Goal: Task Accomplishment & Management: Use online tool/utility

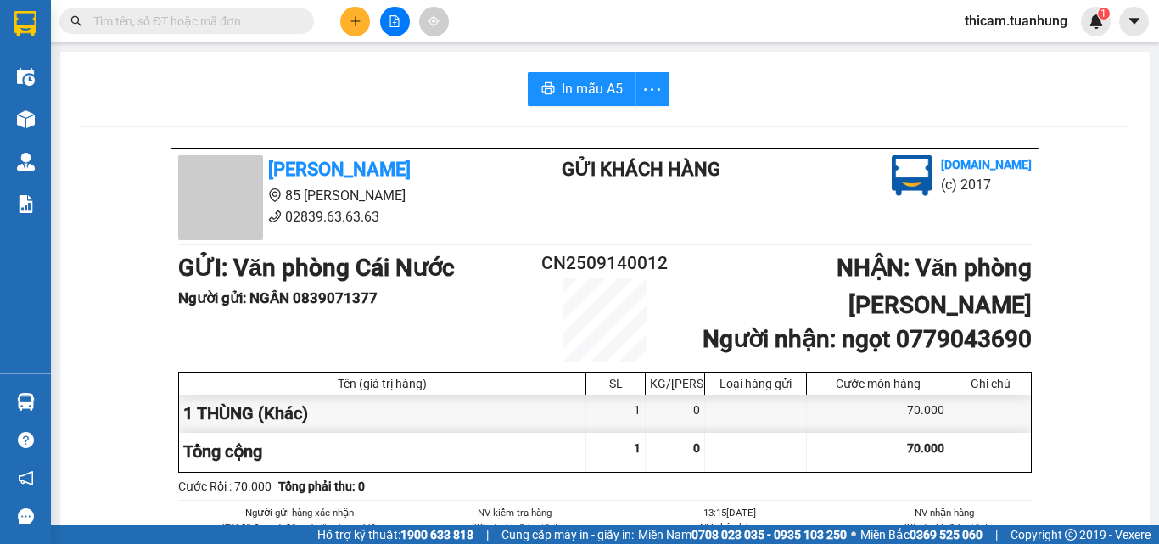
scroll to position [170, 0]
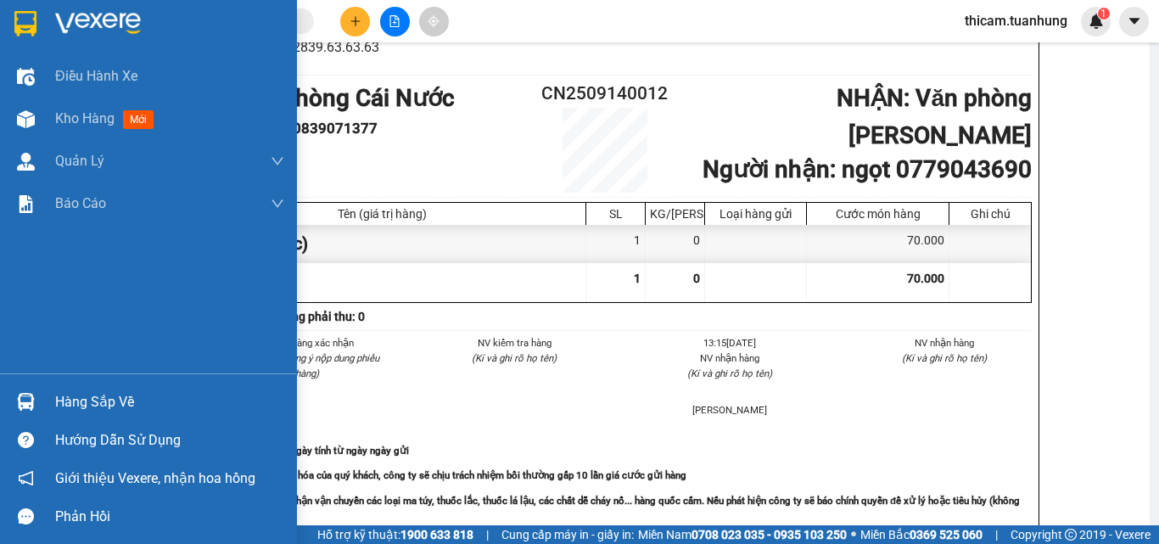
click at [87, 406] on div "Hàng sắp về" at bounding box center [169, 401] width 229 height 25
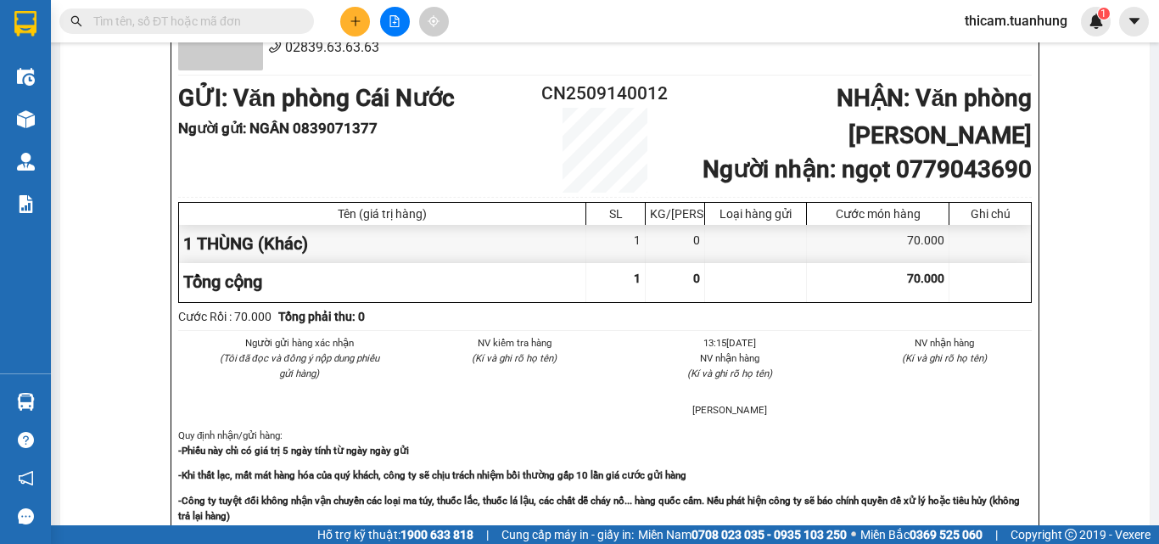
drag, startPoint x: 1085, startPoint y: 381, endPoint x: 962, endPoint y: 276, distance: 161.3
click at [1086, 377] on section "Kết quả tìm kiếm ( 0 ) Bộ lọc No Data thicam.tuanhung 1 Điều hành xe Kho hàng m…" at bounding box center [579, 272] width 1159 height 544
click at [250, 20] on input "text" at bounding box center [193, 21] width 200 height 19
type input "0"
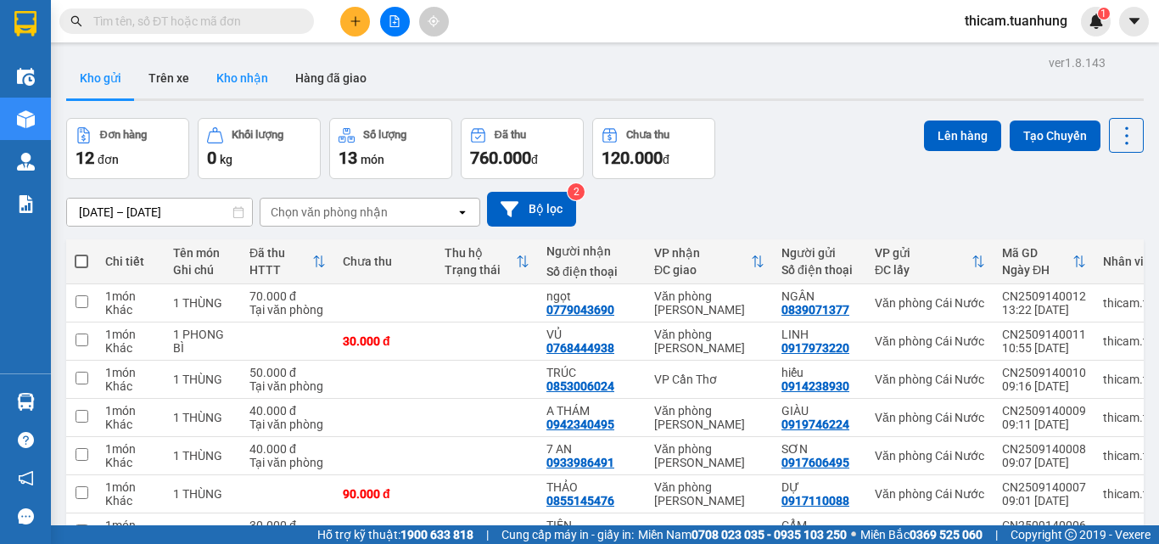
click at [232, 71] on button "Kho nhận" at bounding box center [242, 78] width 79 height 41
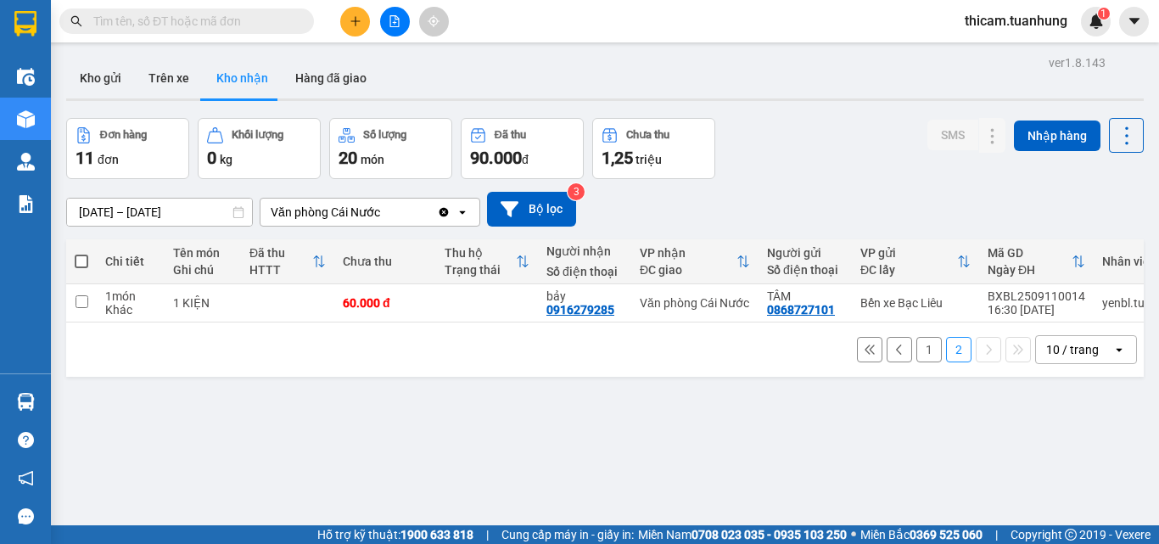
click at [916, 234] on button "1" at bounding box center [928, 349] width 25 height 25
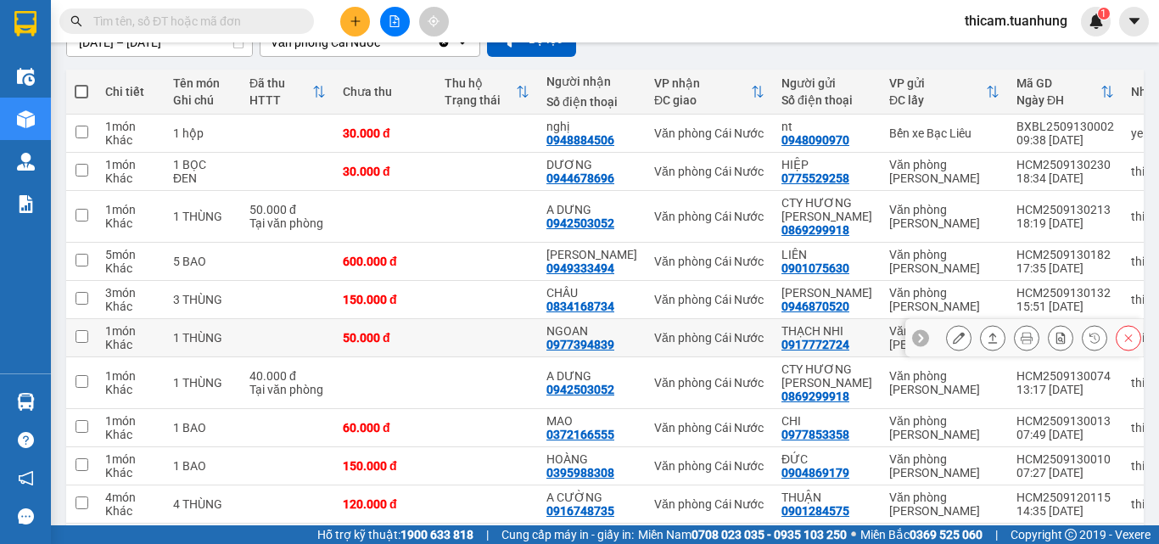
scroll to position [258, 0]
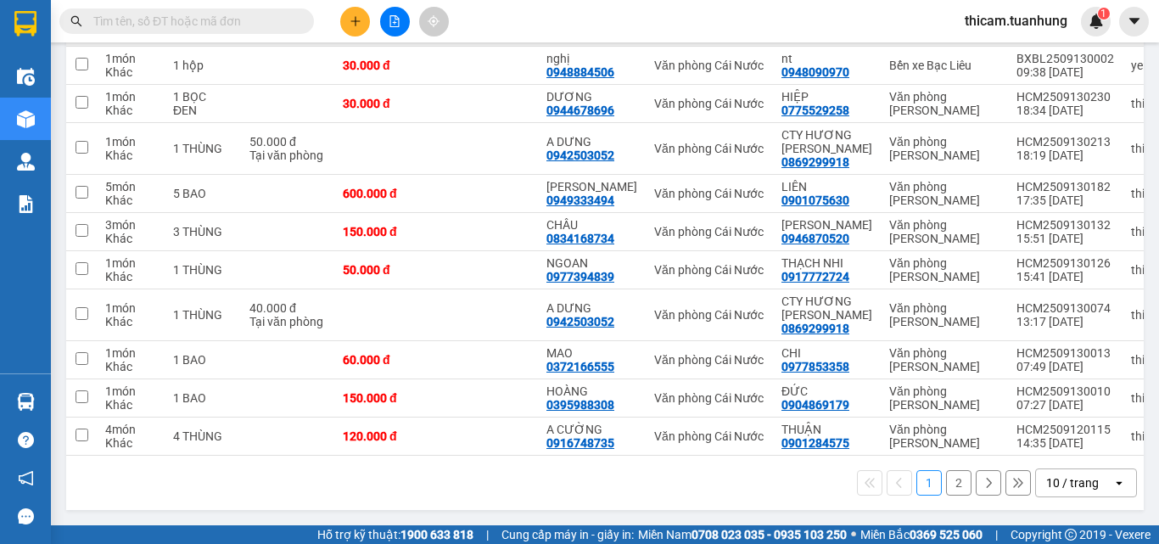
click at [947, 234] on button "2" at bounding box center [958, 482] width 25 height 25
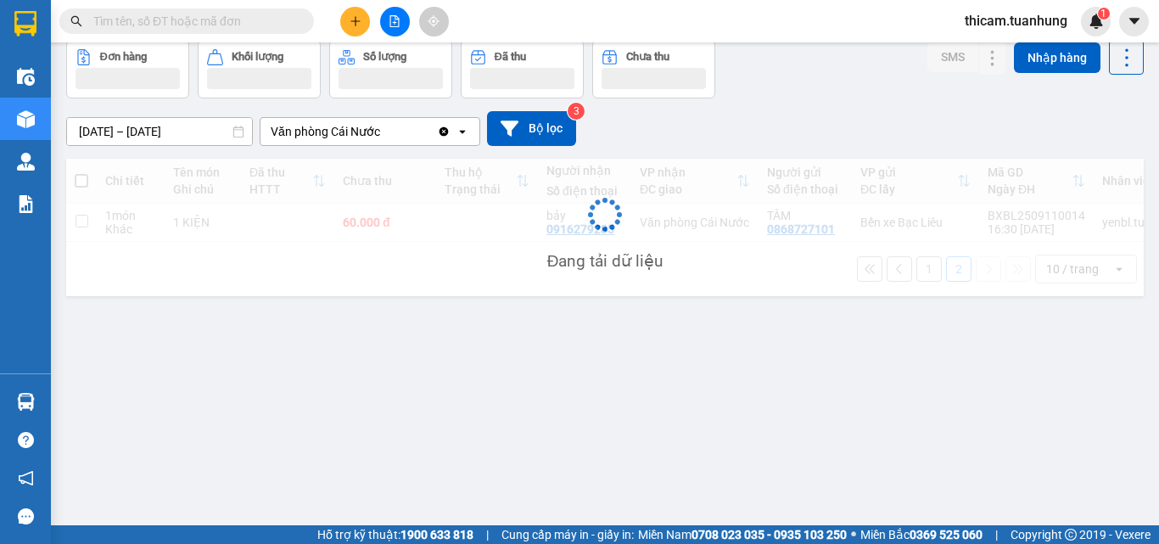
scroll to position [78, 0]
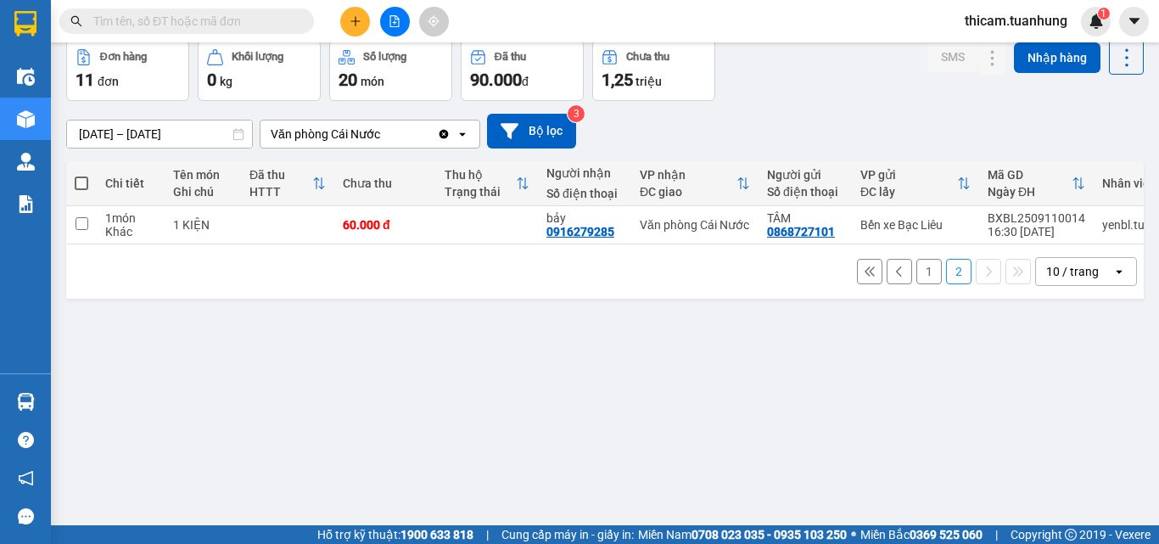
drag, startPoint x: 913, startPoint y: 282, endPoint x: 751, endPoint y: 329, distance: 169.4
click at [916, 234] on button "1" at bounding box center [928, 271] width 25 height 25
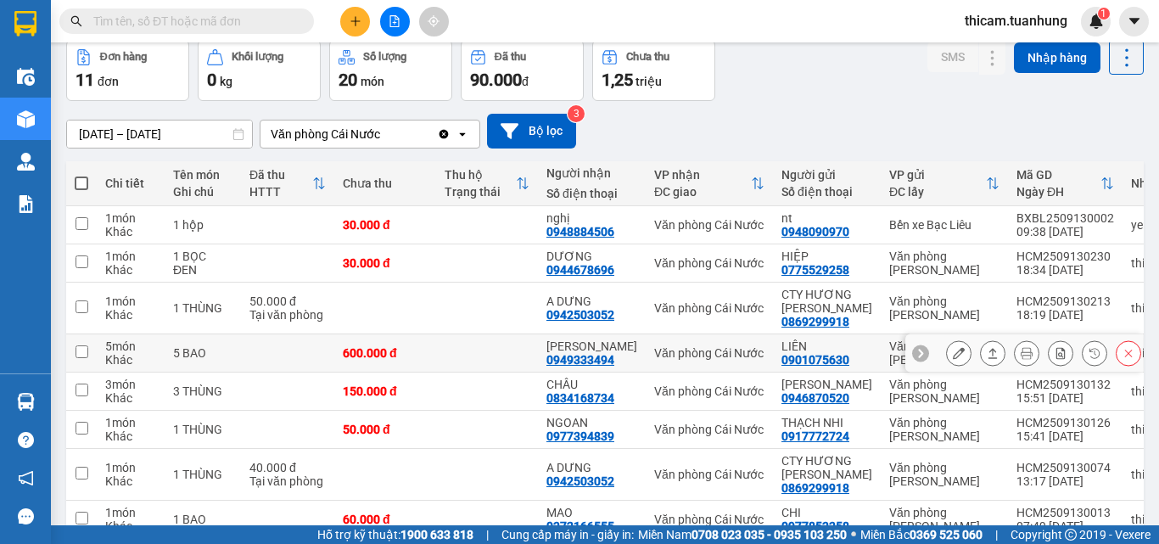
scroll to position [163, 0]
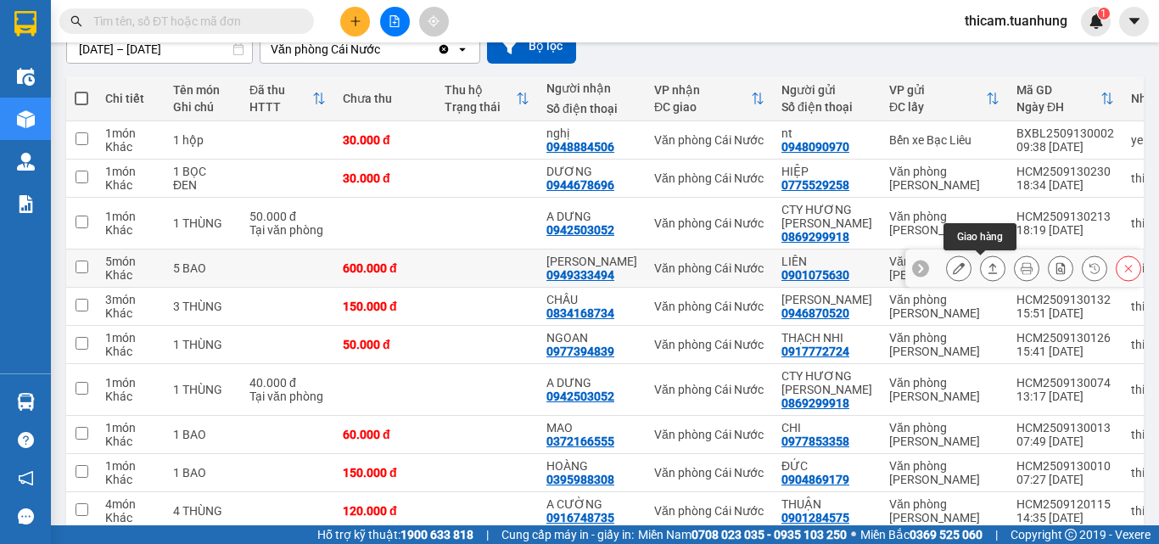
click at [986, 234] on icon at bounding box center [992, 268] width 12 height 12
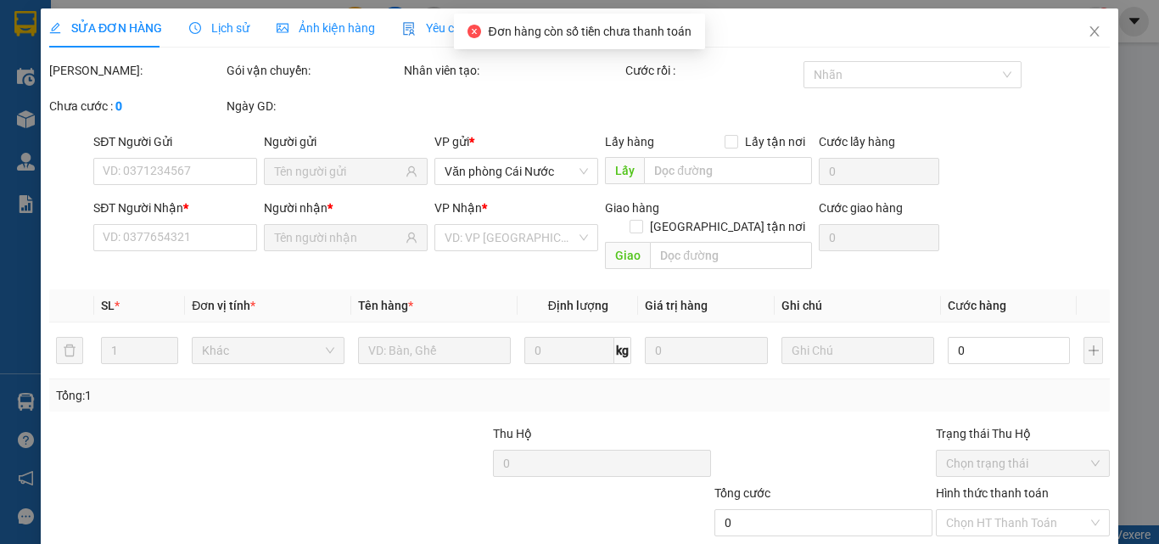
type input "0901075630"
type input "LIÊN"
type input "0949333494"
type input "LÊ YẾN"
type input "600.000"
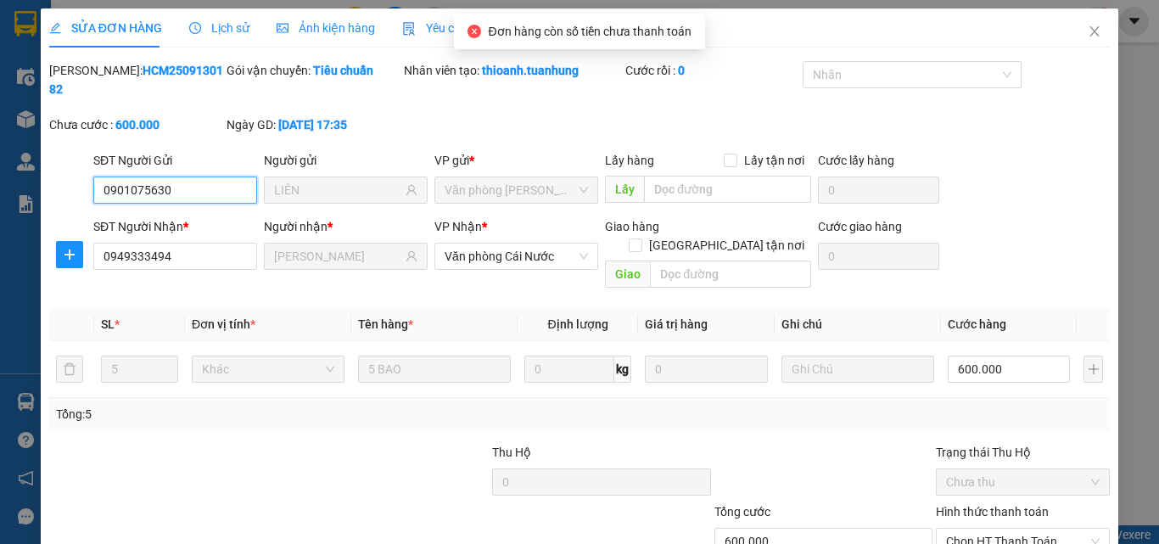
scroll to position [87, 0]
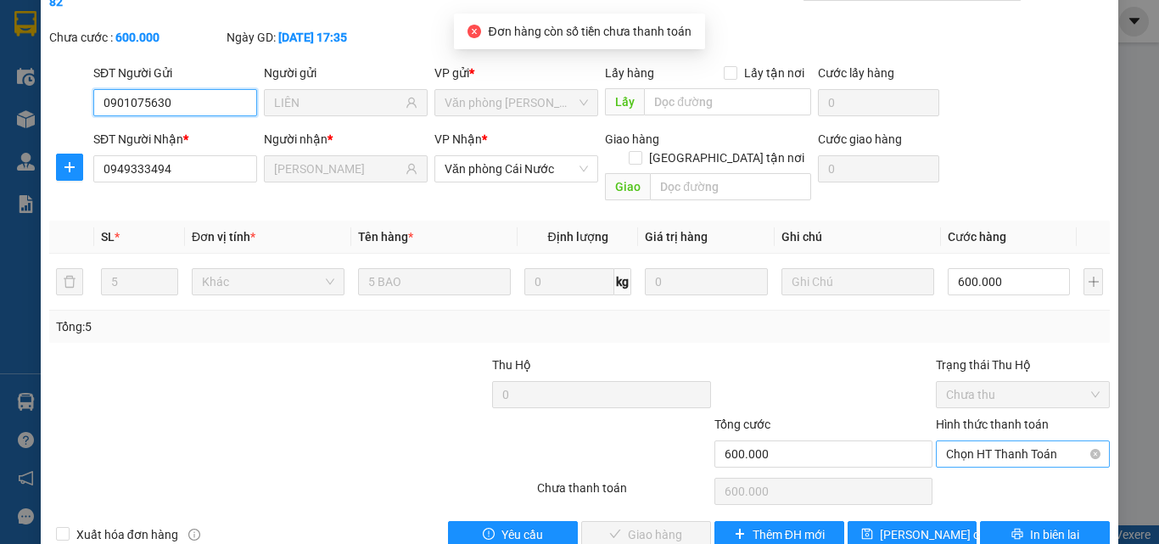
click at [1004, 234] on span "Chọn HT Thanh Toán" at bounding box center [1023, 453] width 154 height 25
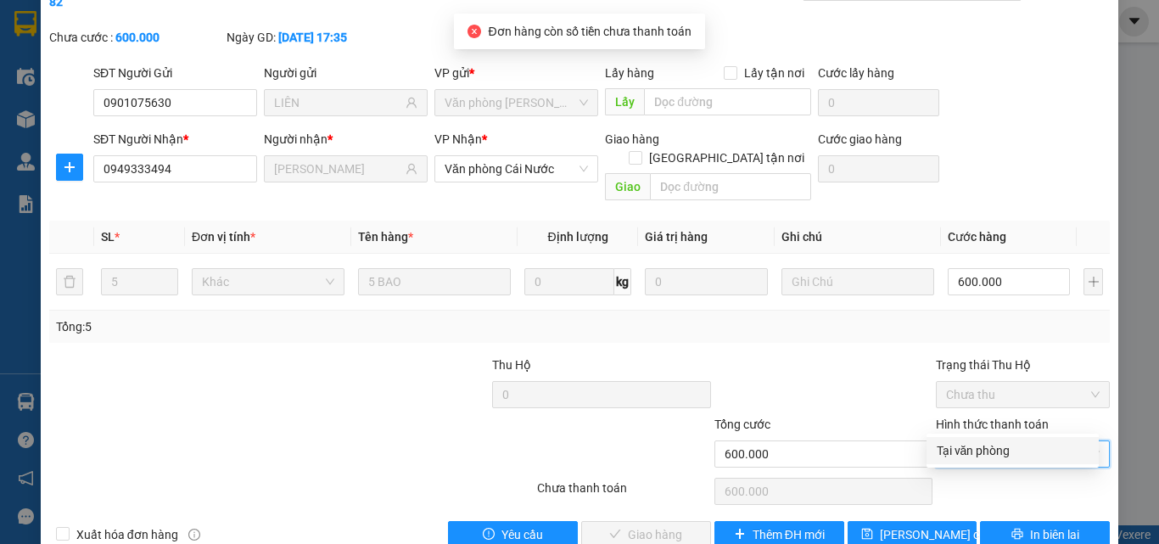
click at [980, 234] on div "Tại văn phòng" at bounding box center [1012, 450] width 152 height 19
type input "0"
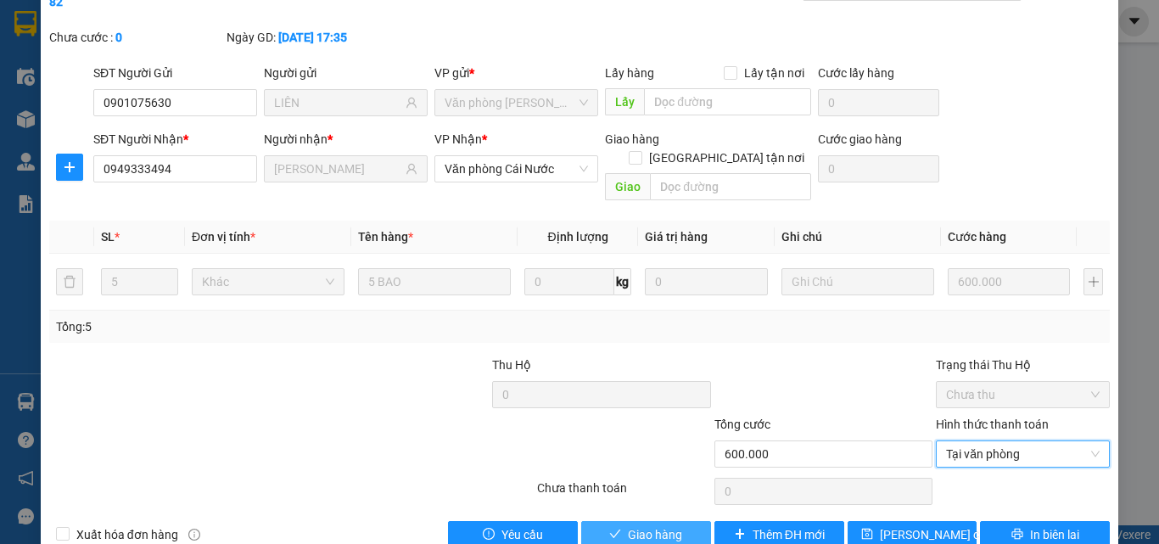
click at [671, 234] on span "Giao hàng" at bounding box center [655, 534] width 54 height 19
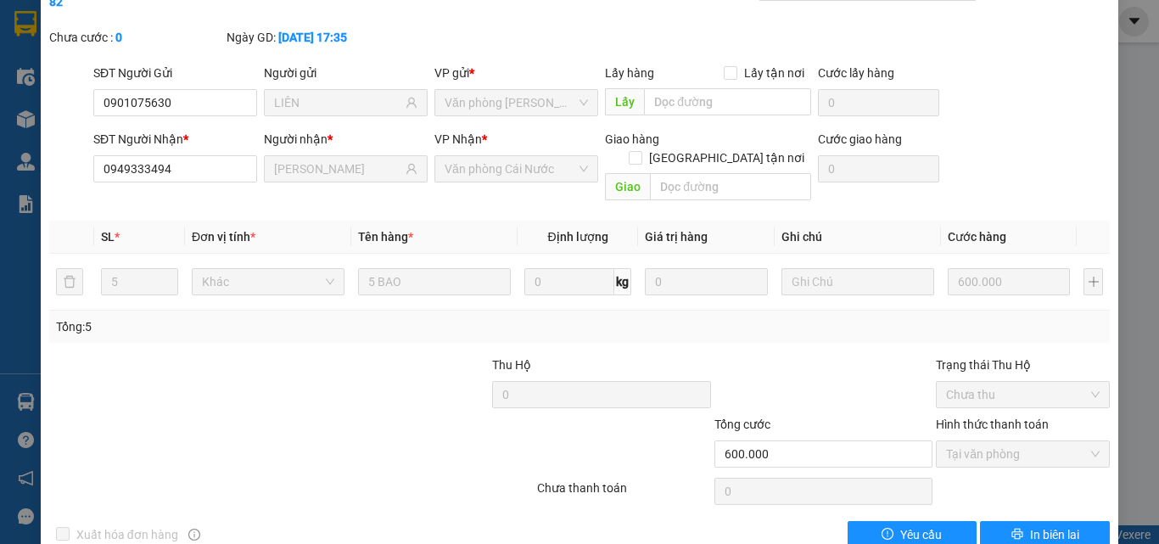
scroll to position [0, 0]
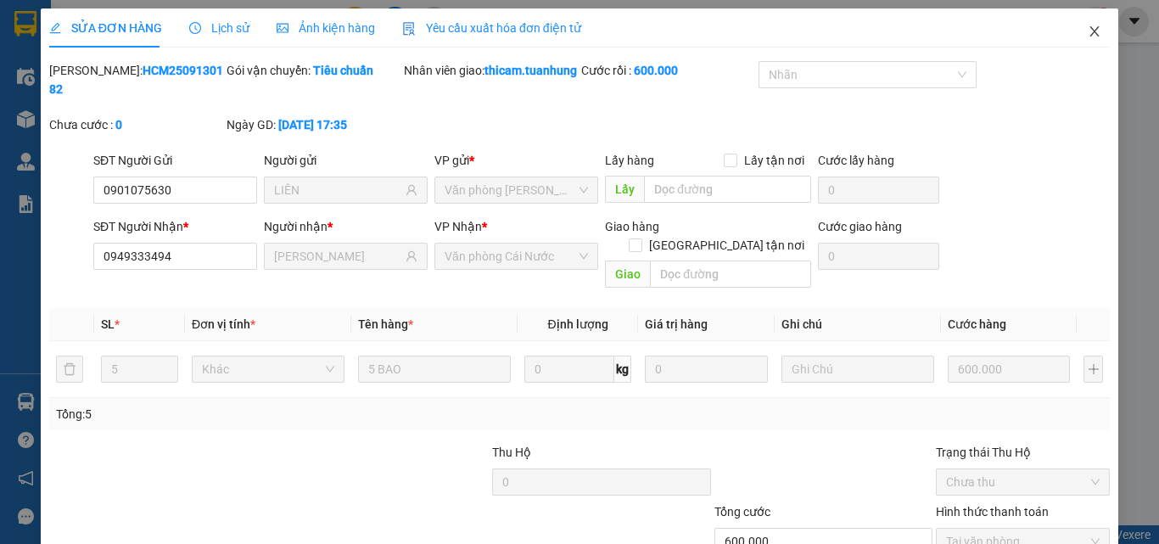
click at [1090, 31] on icon "close" at bounding box center [1094, 31] width 9 height 10
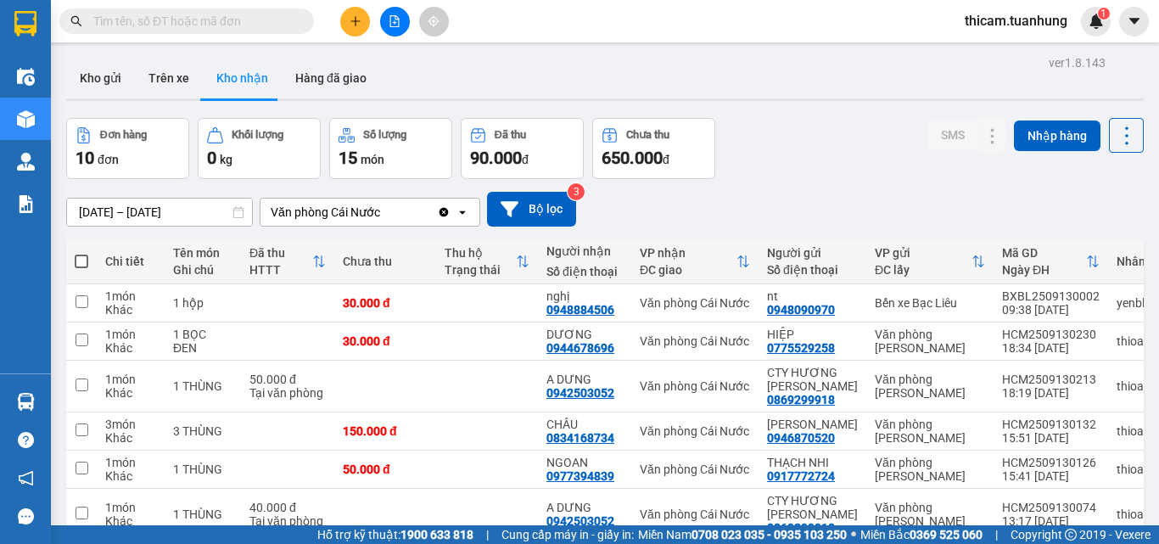
click at [254, 22] on input "text" at bounding box center [193, 21] width 200 height 19
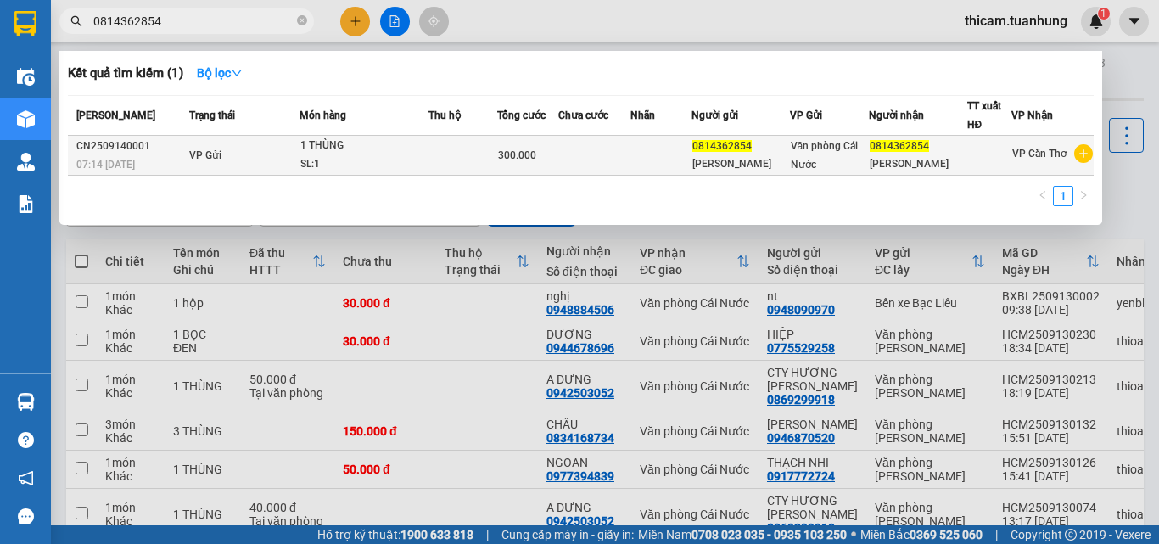
type input "0814362854"
click at [592, 152] on td at bounding box center [593, 156] width 71 height 40
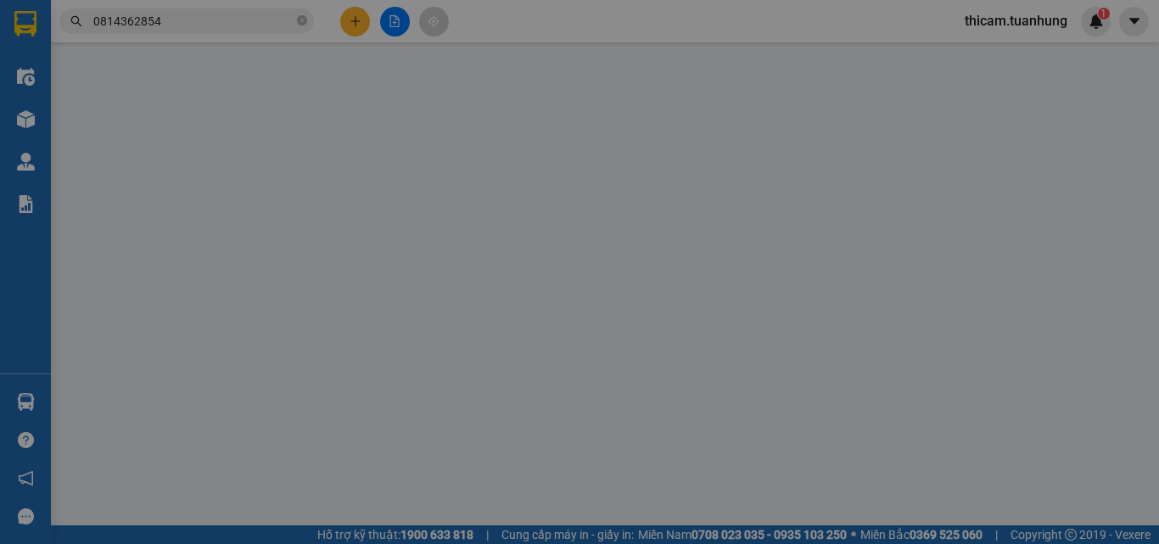
type input "0814362854"
type input "300.000"
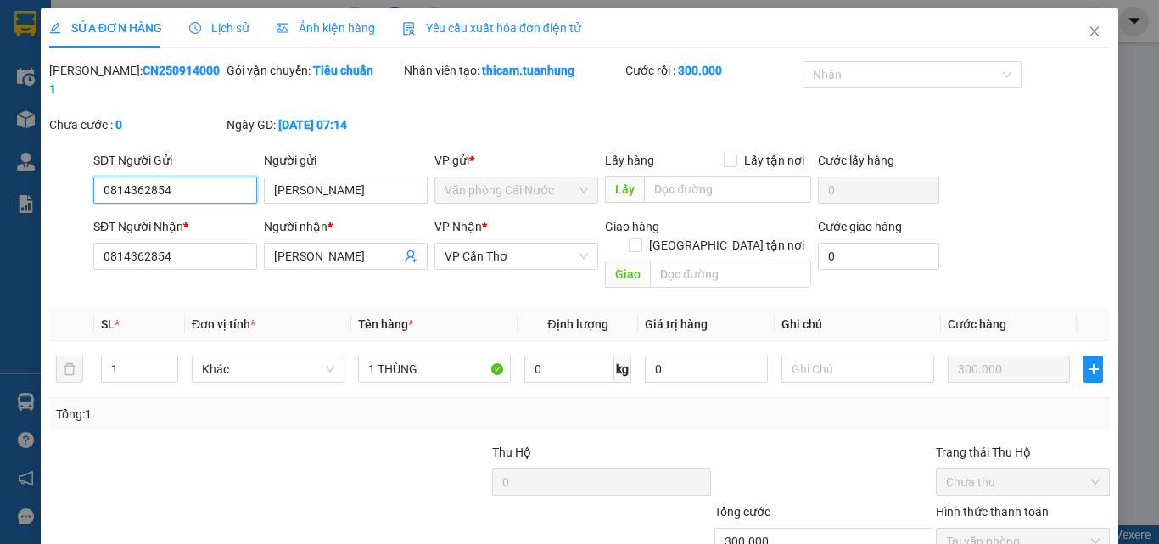
scroll to position [87, 0]
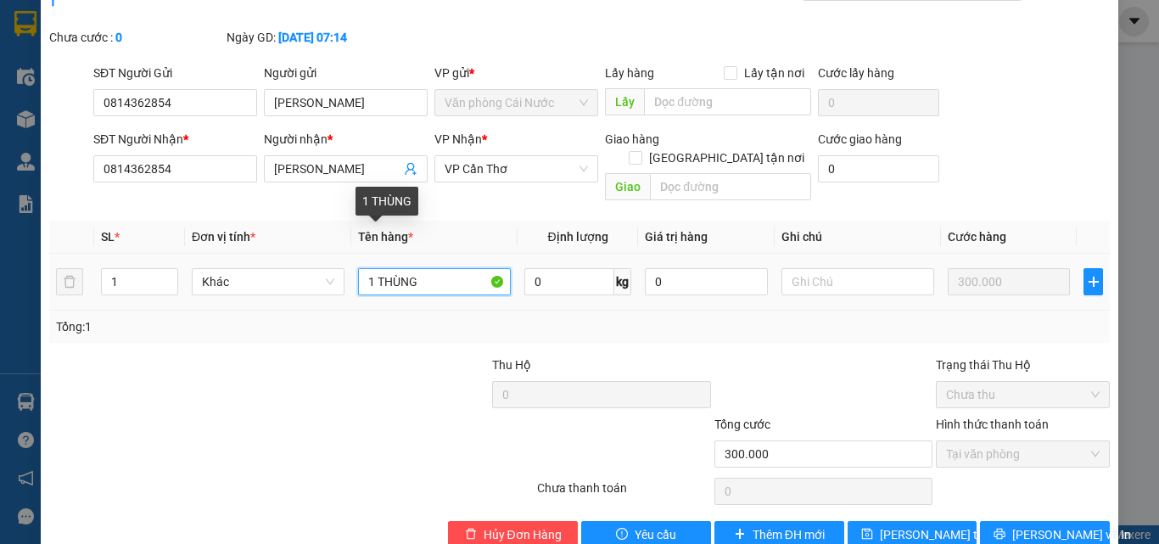
click at [427, 234] on input "1 THÙNG" at bounding box center [434, 281] width 153 height 27
type input "1"
type input "1 XE MÁY"
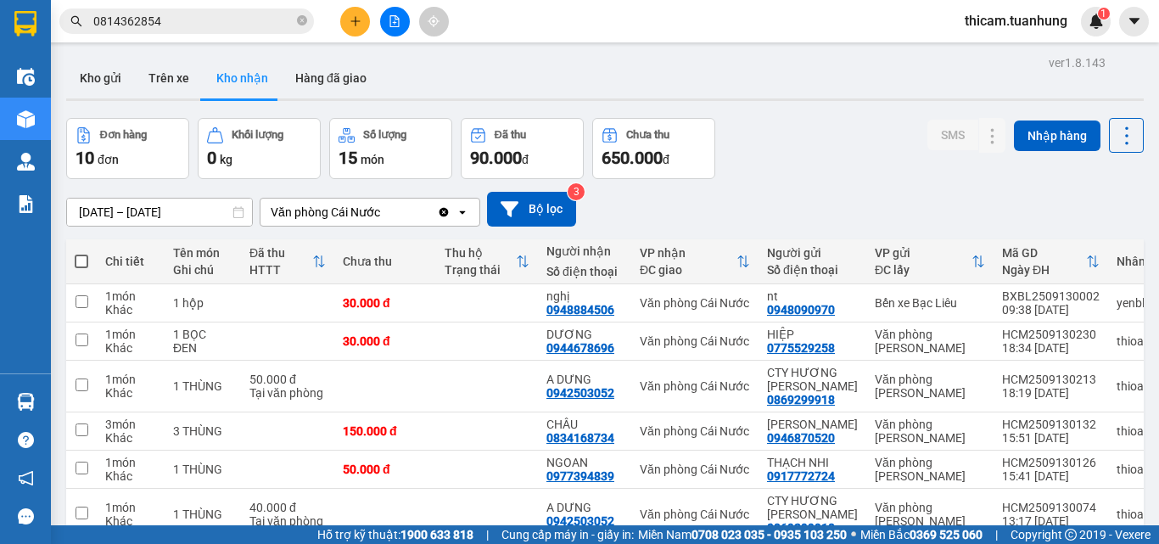
click at [275, 30] on input "0814362854" at bounding box center [193, 21] width 200 height 19
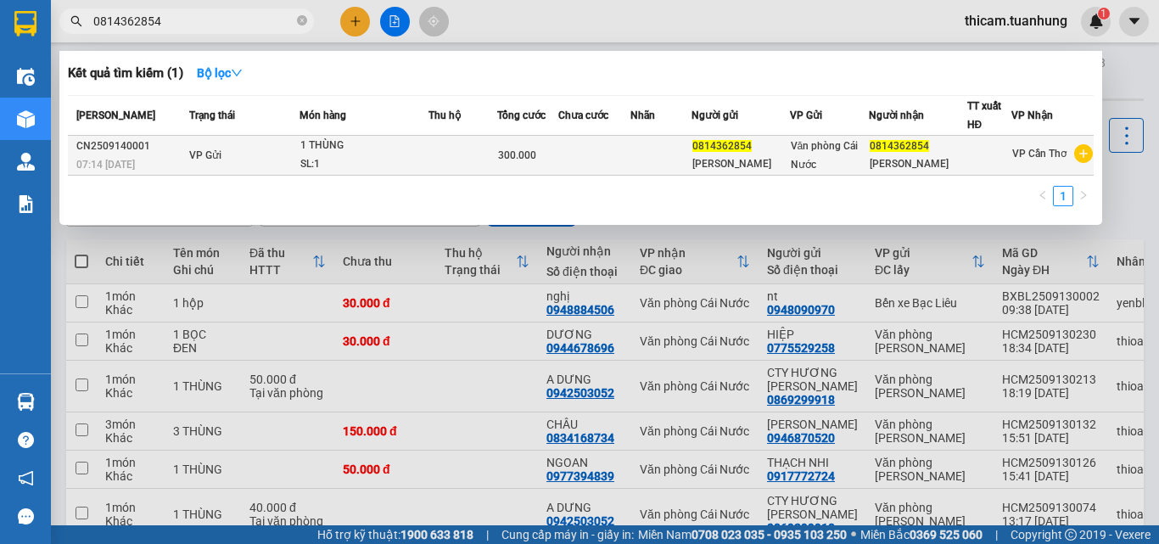
click at [622, 162] on td at bounding box center [593, 156] width 71 height 40
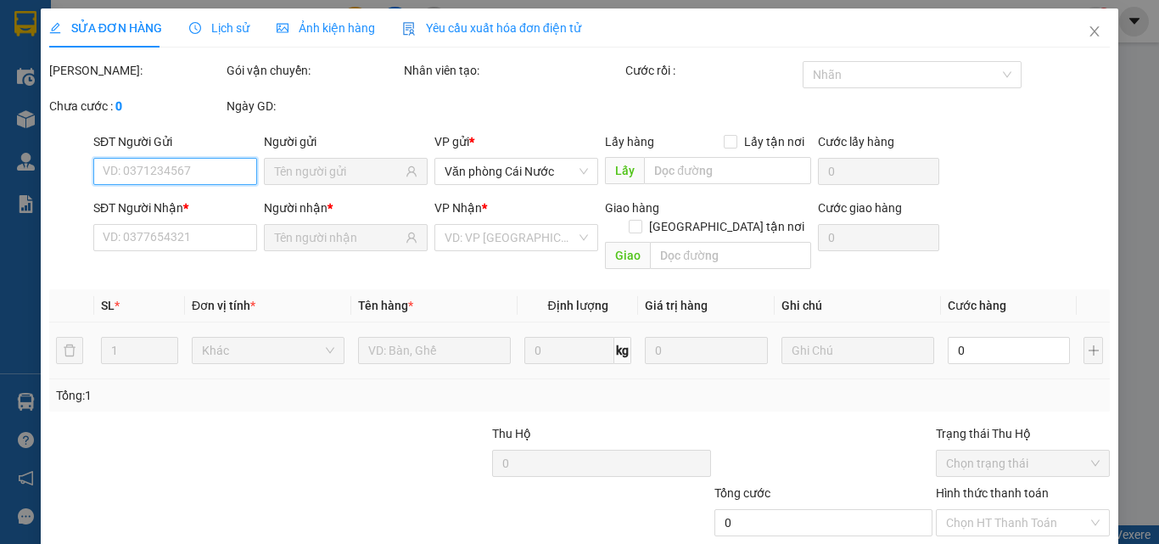
type input "0814362854"
type input "300.000"
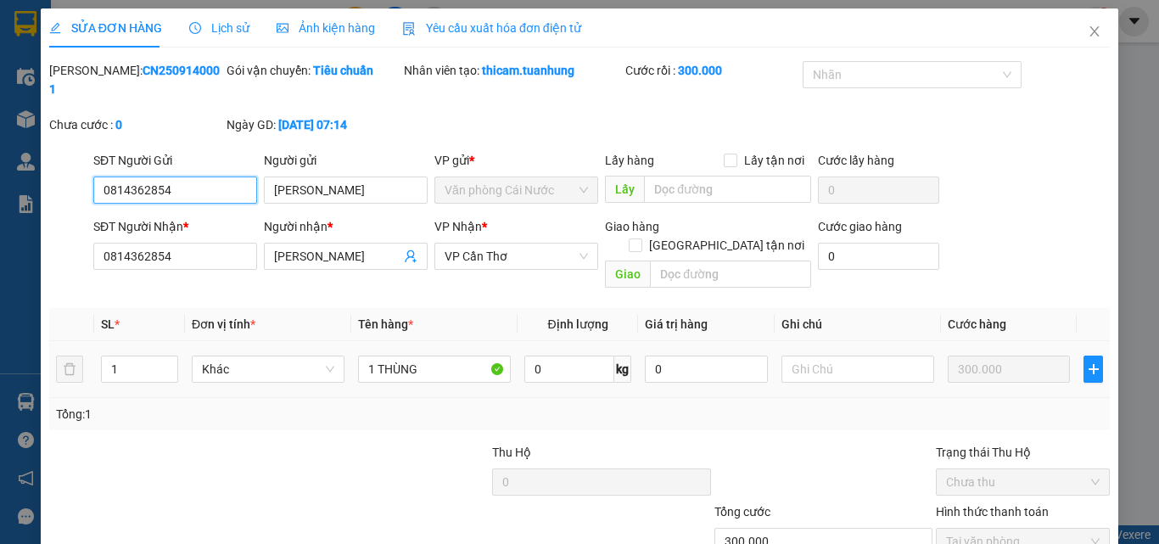
scroll to position [87, 0]
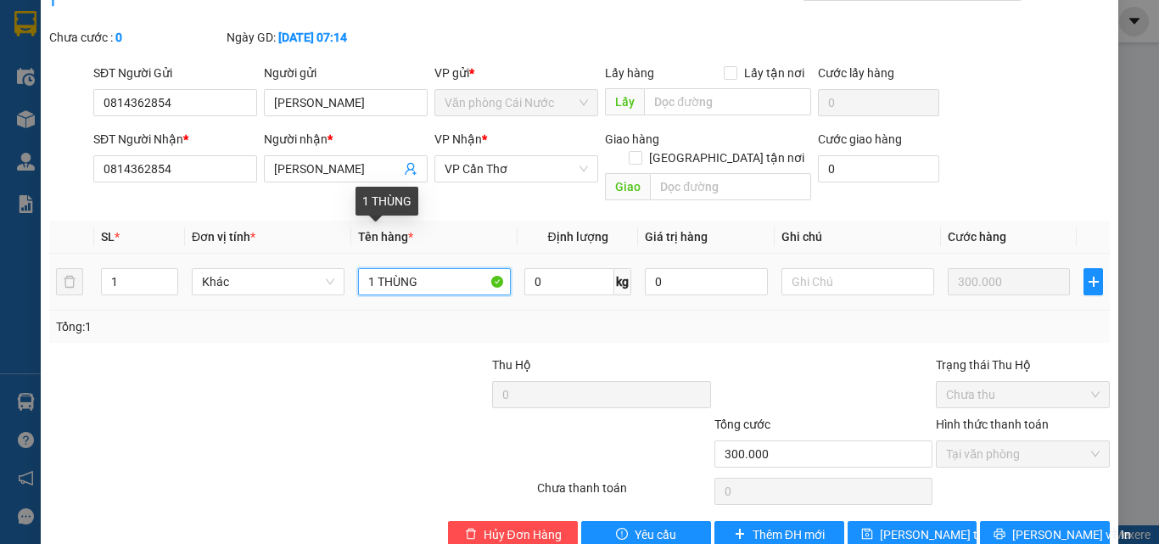
click at [419, 234] on input "1 THÙNG" at bounding box center [434, 281] width 153 height 27
type input "1"
type input "1 XE MÁY"
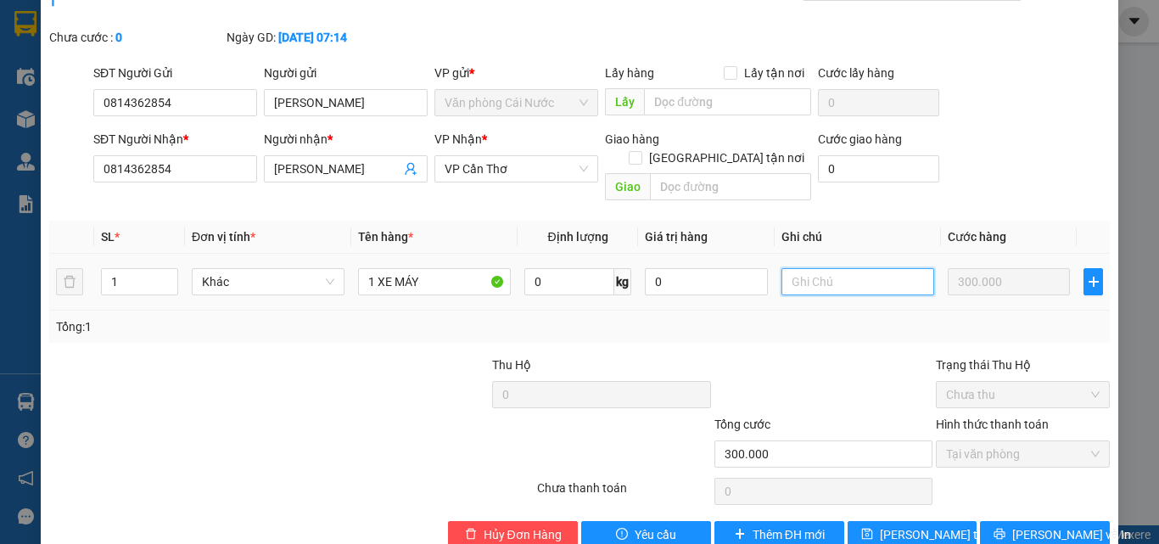
click at [902, 234] on input "text" at bounding box center [857, 281] width 153 height 27
type input "KHÁCH THEO XE"
click at [908, 234] on span "Lưu thay đổi" at bounding box center [947, 534] width 136 height 19
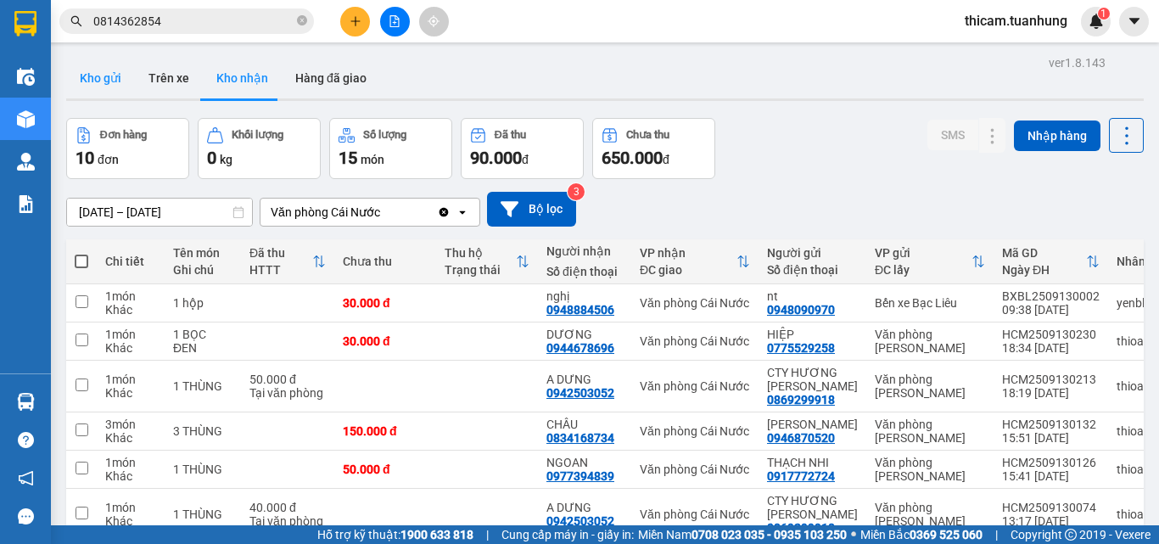
click at [98, 75] on button "Kho gửi" at bounding box center [100, 78] width 69 height 41
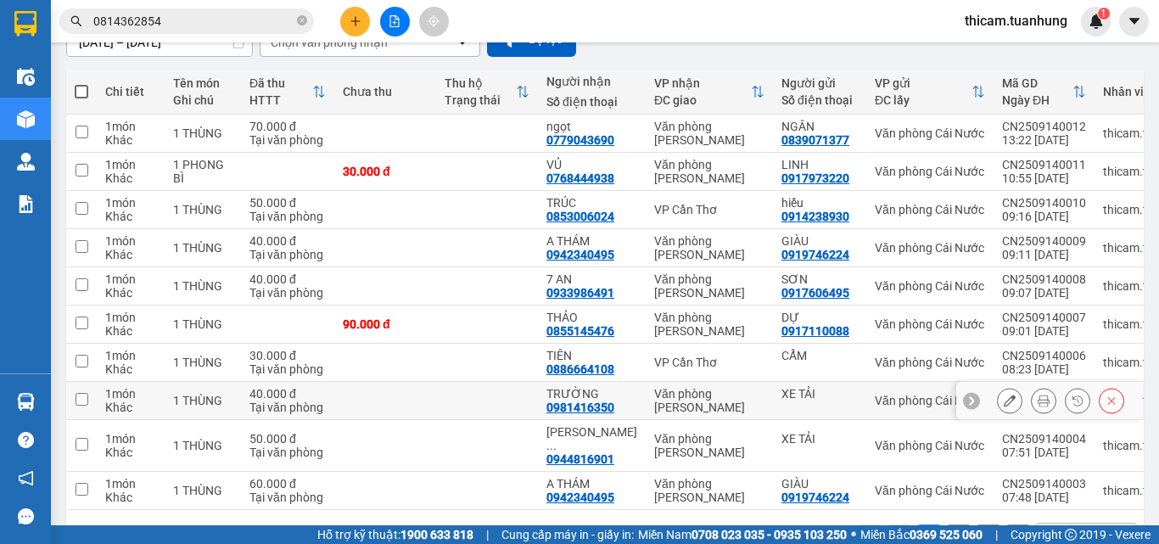
scroll to position [217, 0]
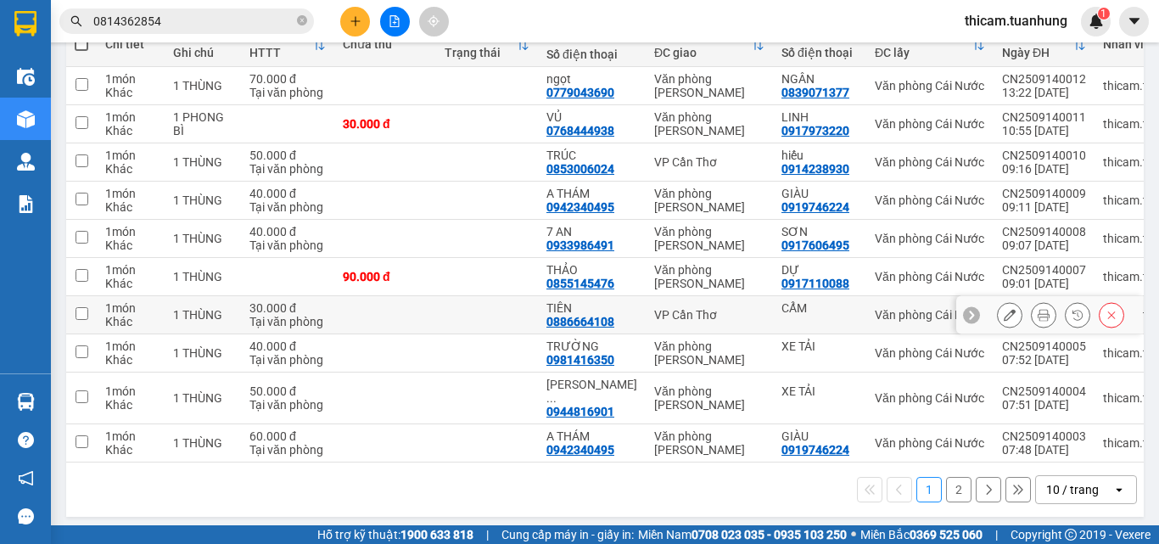
click at [76, 234] on input "checkbox" at bounding box center [81, 313] width 13 height 13
checkbox input "true"
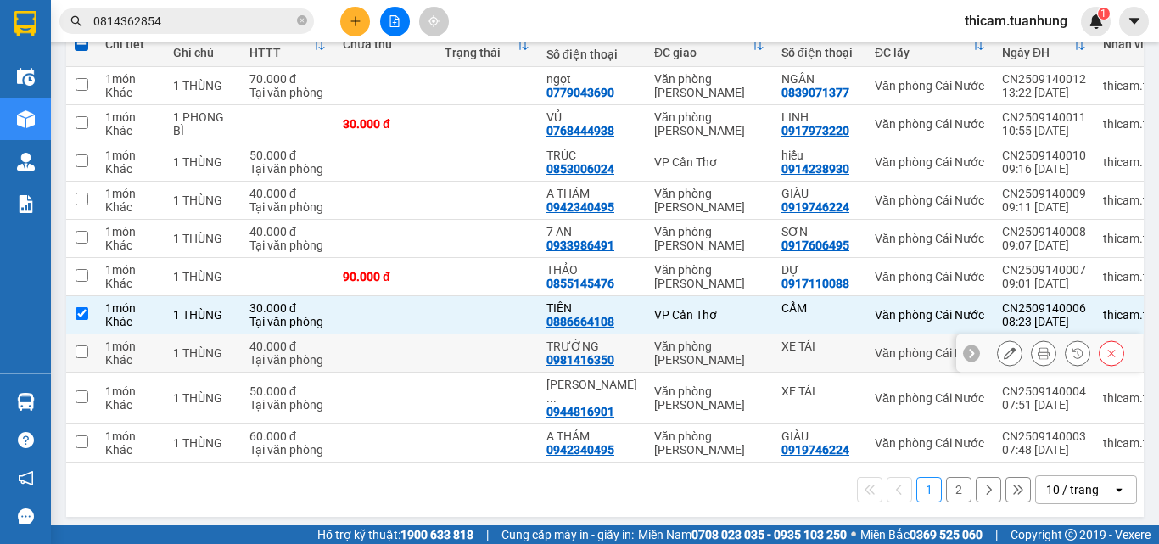
click at [81, 234] on input "checkbox" at bounding box center [81, 351] width 13 height 13
checkbox input "true"
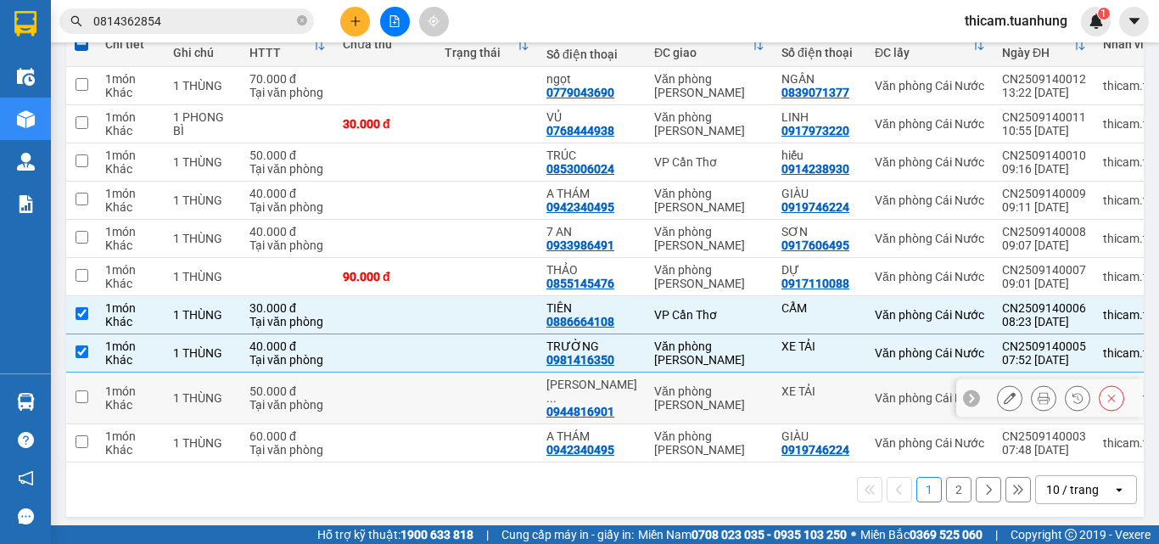
click at [81, 234] on input "checkbox" at bounding box center [81, 396] width 13 height 13
checkbox input "true"
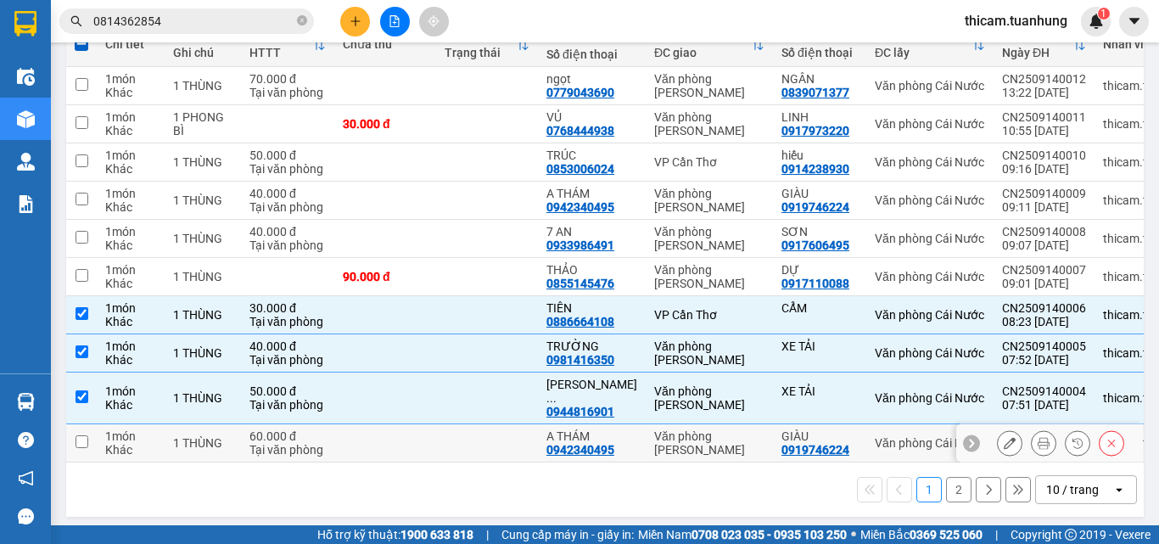
click at [75, 234] on td at bounding box center [81, 443] width 31 height 38
checkbox input "true"
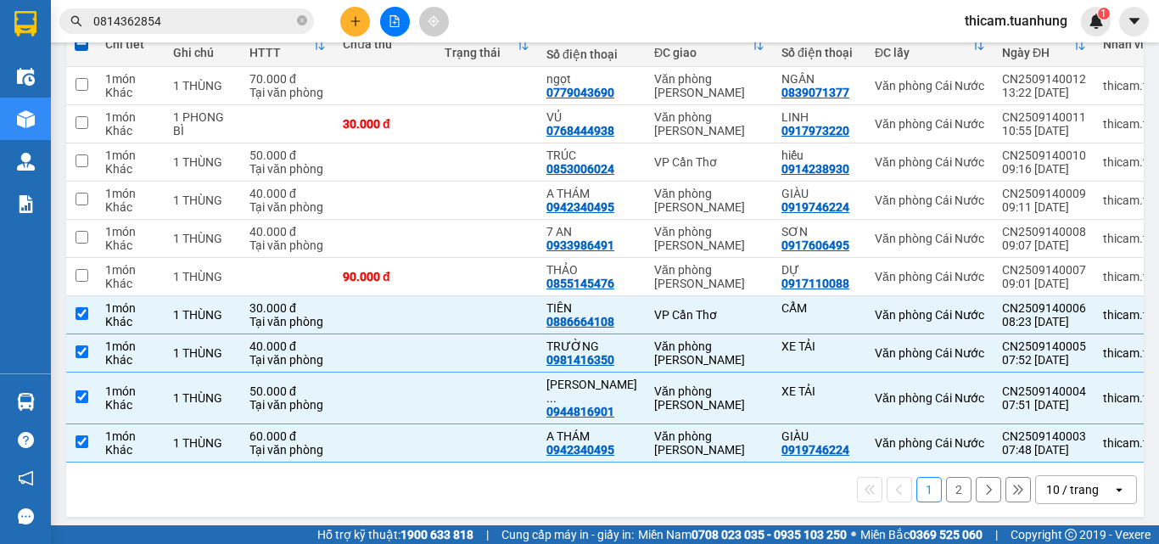
scroll to position [47, 0]
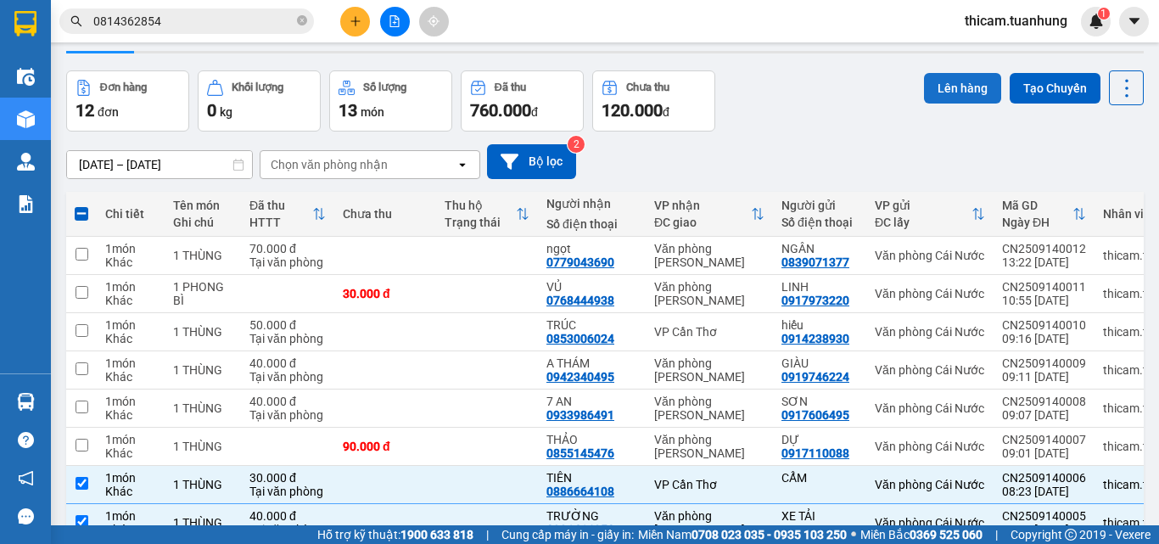
click at [961, 82] on button "Lên hàng" at bounding box center [962, 88] width 77 height 31
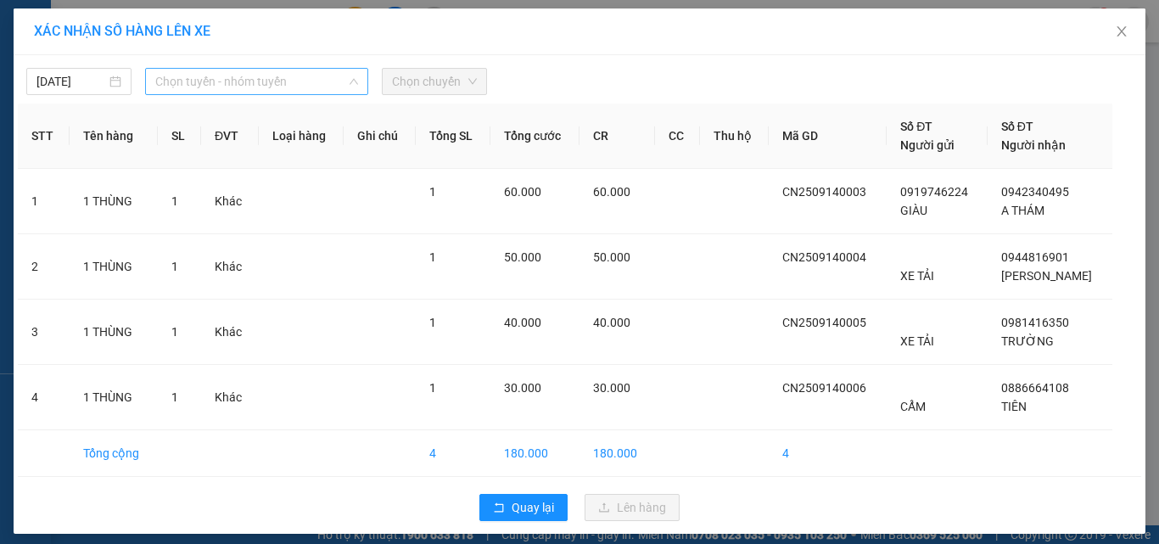
click at [276, 85] on span "Chọn tuyến - nhóm tuyến" at bounding box center [256, 81] width 203 height 25
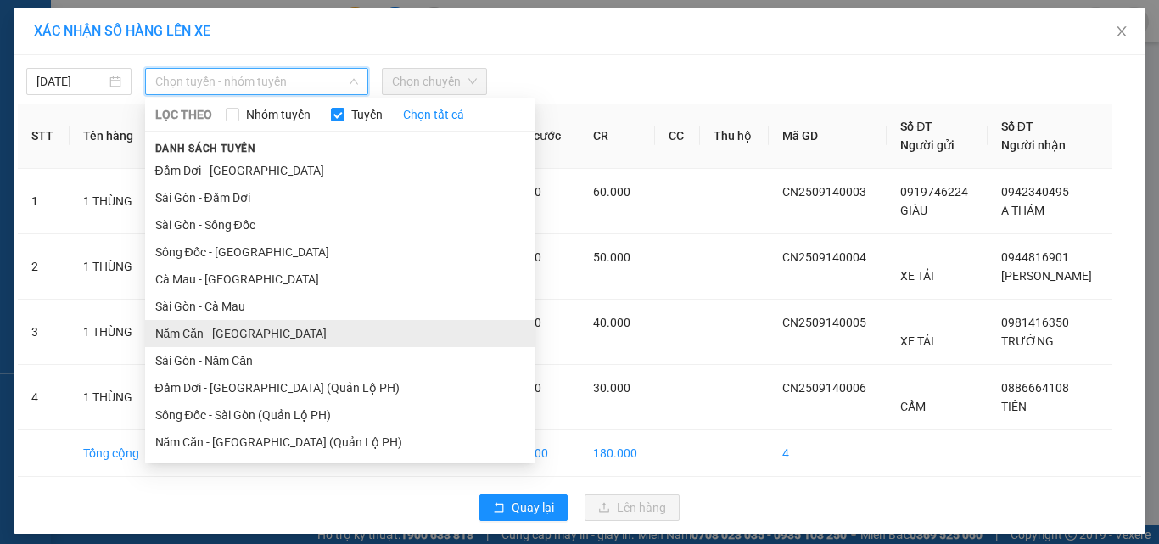
click at [217, 234] on li "Năm Căn - Sài Gòn" at bounding box center [340, 333] width 390 height 27
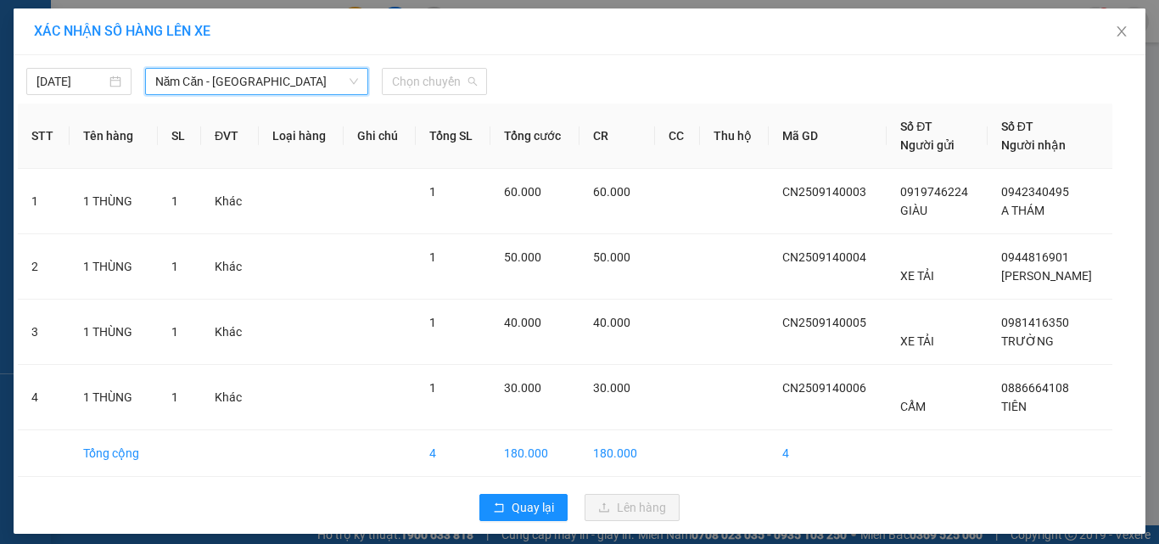
click at [438, 93] on span "Chọn chuyến" at bounding box center [434, 81] width 85 height 25
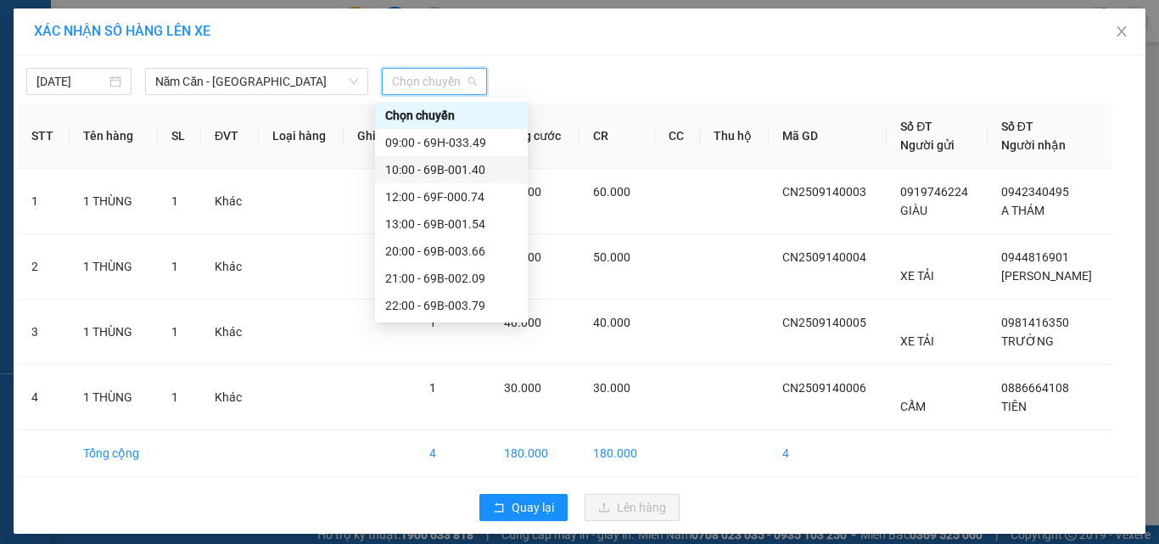
click at [426, 167] on div "10:00 - 69B-001.40" at bounding box center [451, 169] width 132 height 19
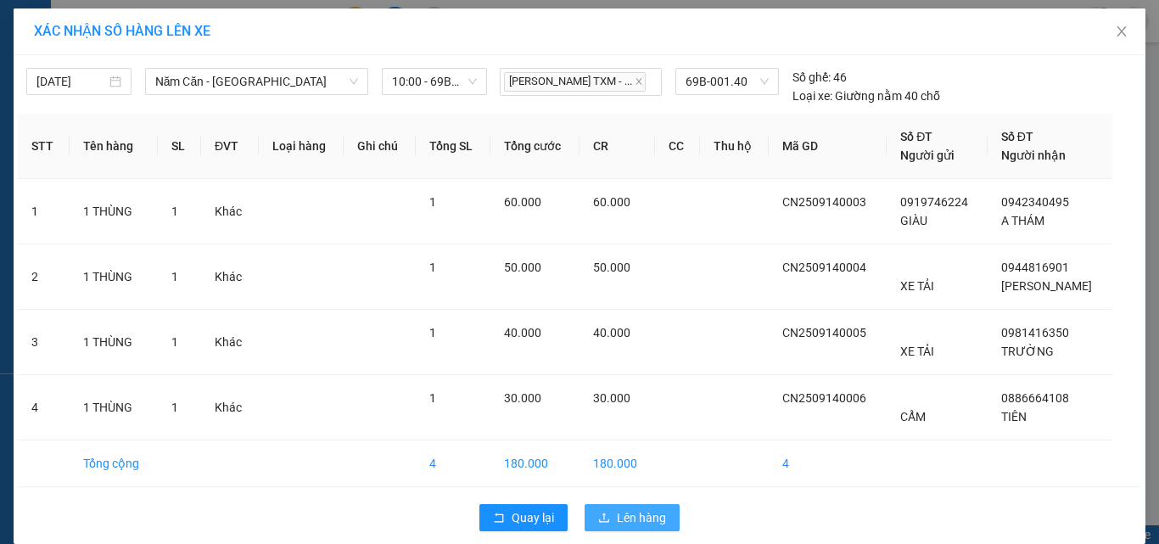
click at [645, 234] on span "Lên hàng" at bounding box center [641, 517] width 49 height 19
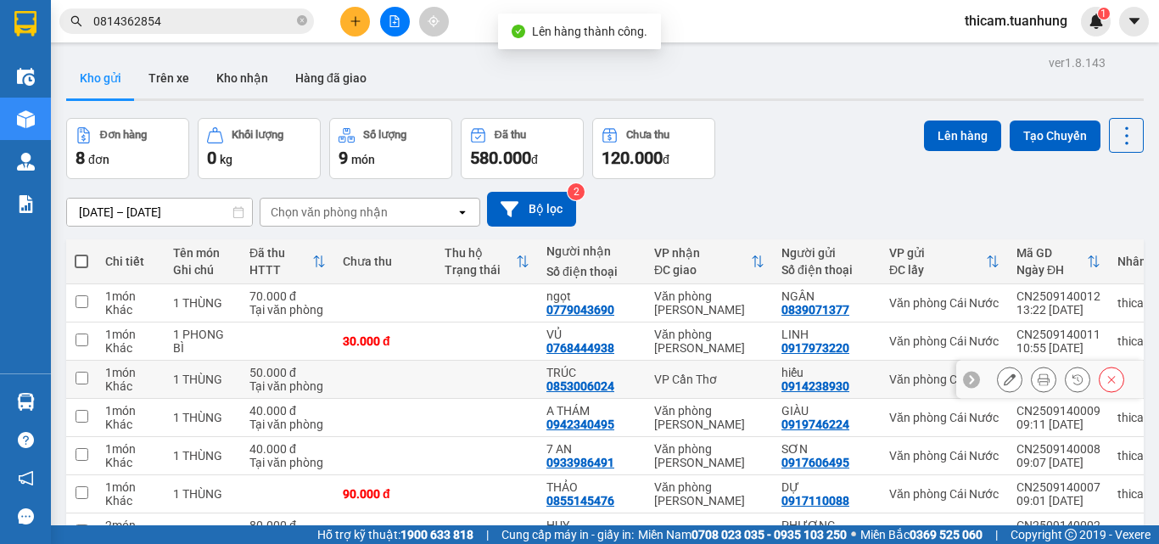
scroll to position [154, 0]
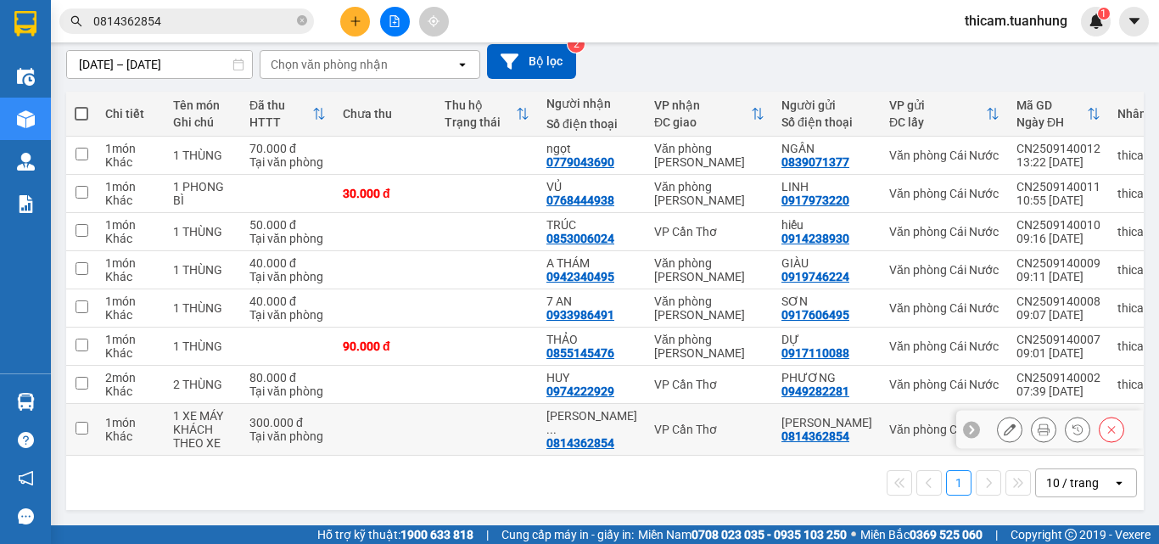
click at [85, 234] on input "checkbox" at bounding box center [81, 428] width 13 height 13
checkbox input "true"
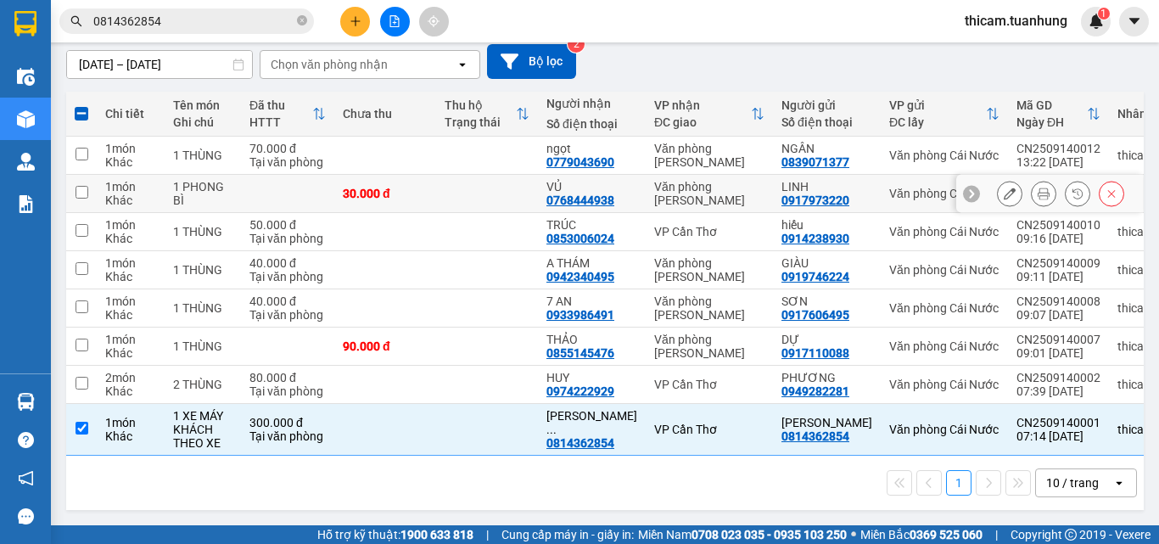
scroll to position [0, 0]
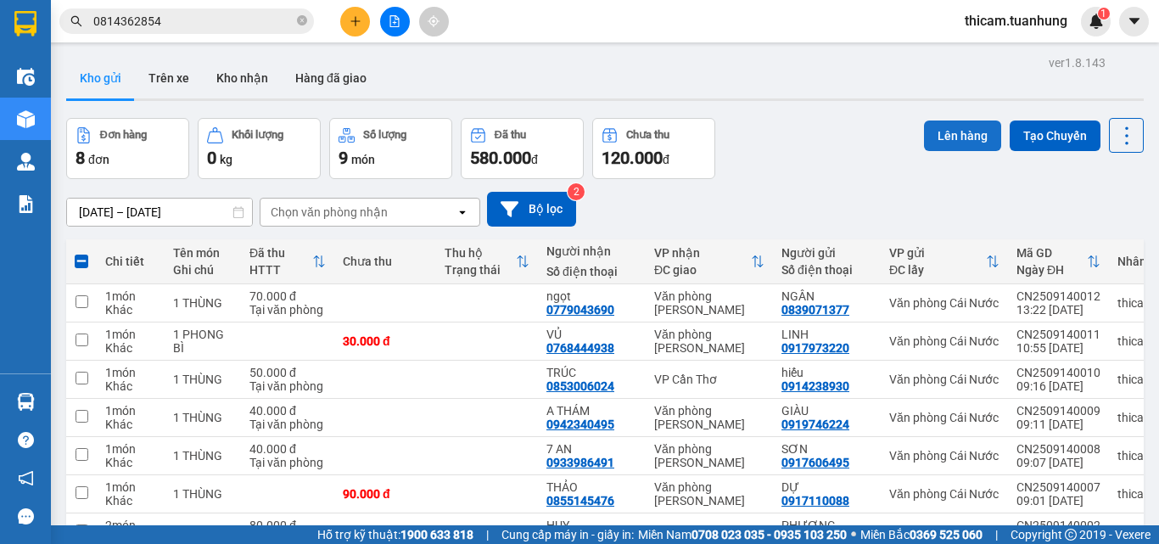
click at [940, 141] on button "Lên hàng" at bounding box center [962, 135] width 77 height 31
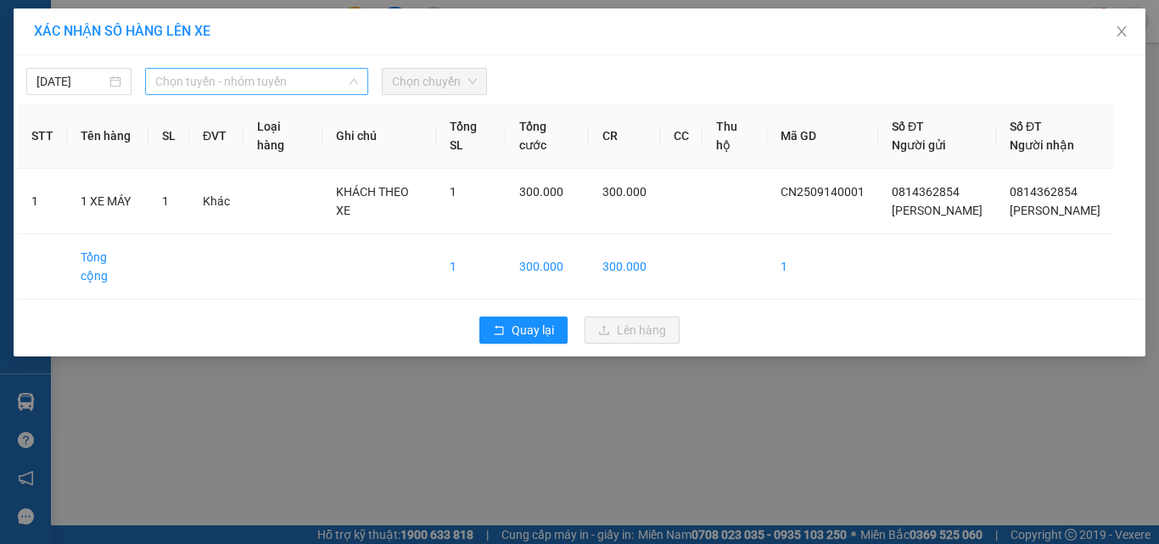
click at [268, 76] on span "Chọn tuyến - nhóm tuyến" at bounding box center [256, 81] width 203 height 25
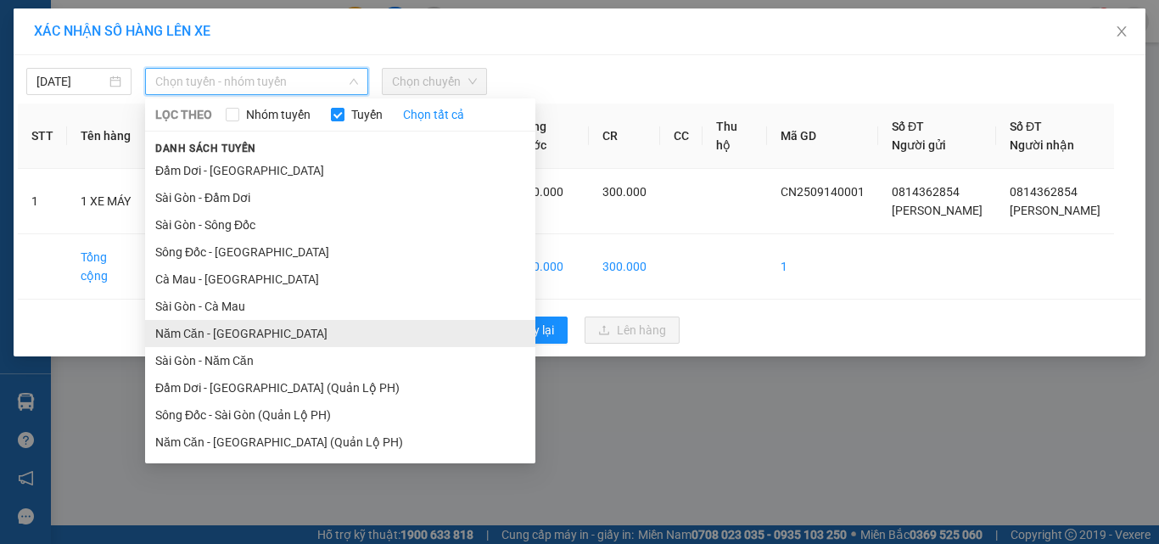
click at [187, 234] on li "Năm Căn - Sài Gòn" at bounding box center [340, 333] width 390 height 27
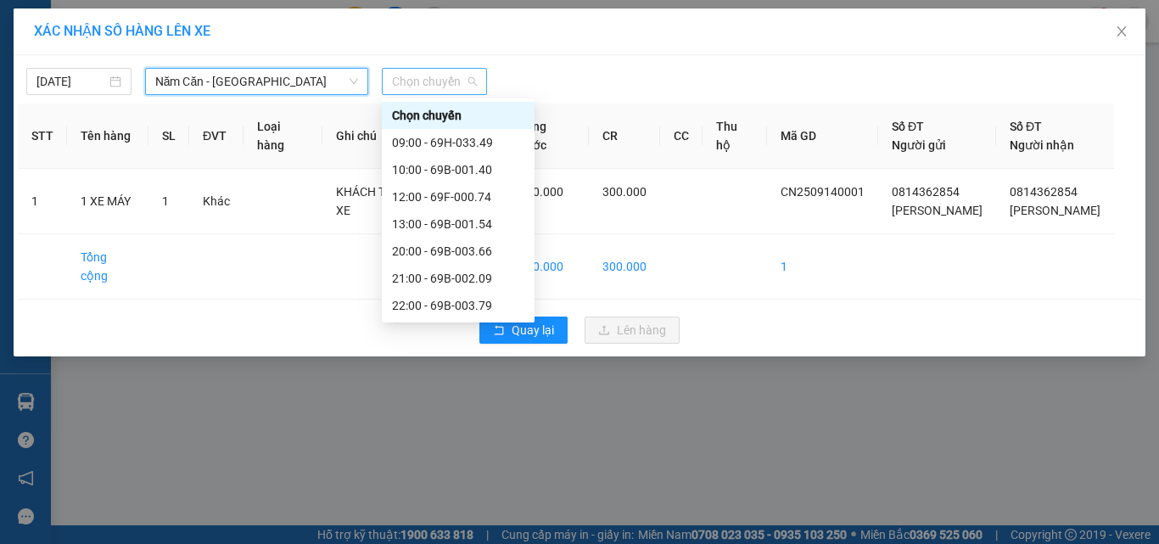
click at [439, 74] on span "Chọn chuyến" at bounding box center [434, 81] width 85 height 25
click at [418, 133] on div "09:00 - 69H-033.49" at bounding box center [458, 142] width 132 height 19
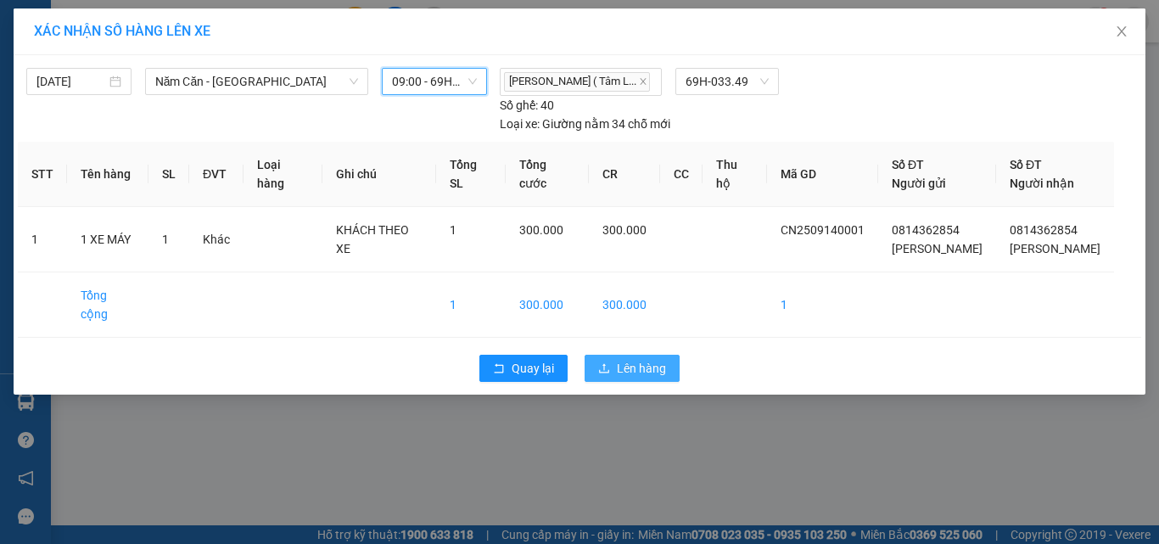
click at [634, 234] on span "Lên hàng" at bounding box center [641, 368] width 49 height 19
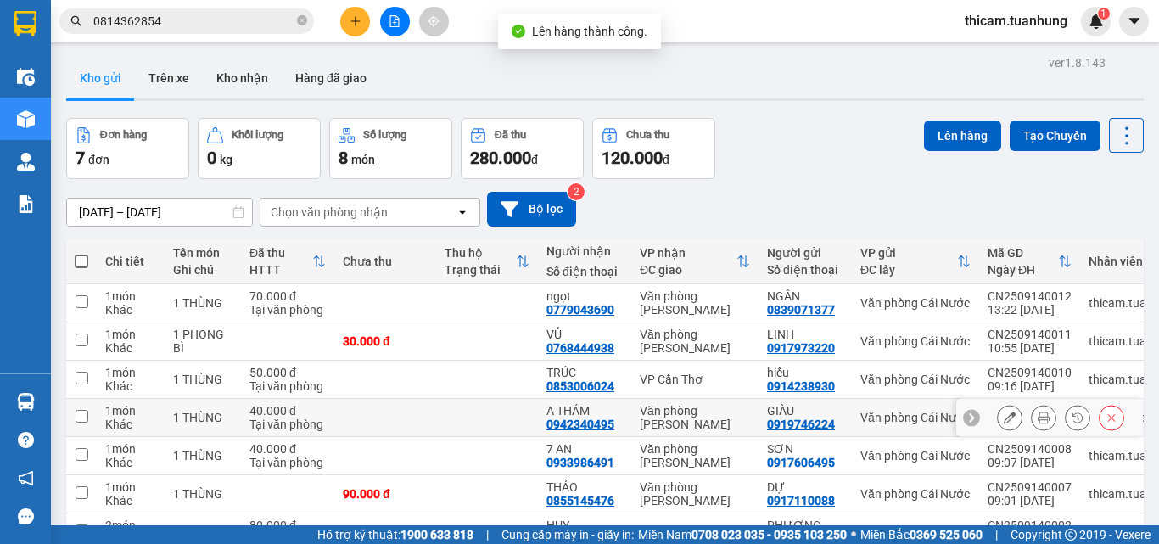
scroll to position [85, 0]
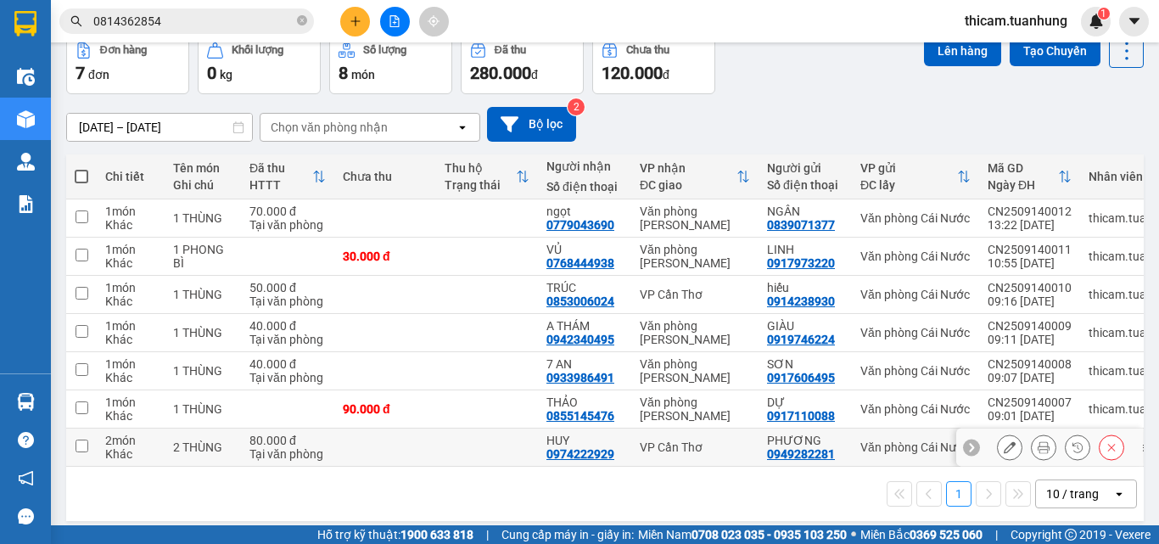
click at [81, 234] on input "checkbox" at bounding box center [81, 445] width 13 height 13
checkbox input "true"
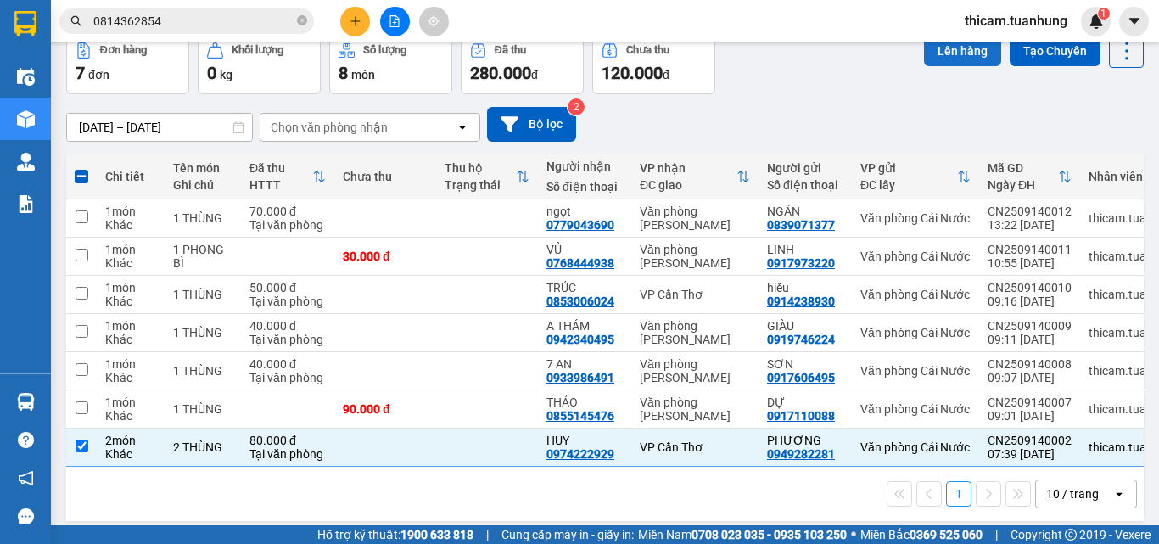
click at [943, 46] on button "Lên hàng" at bounding box center [962, 51] width 77 height 31
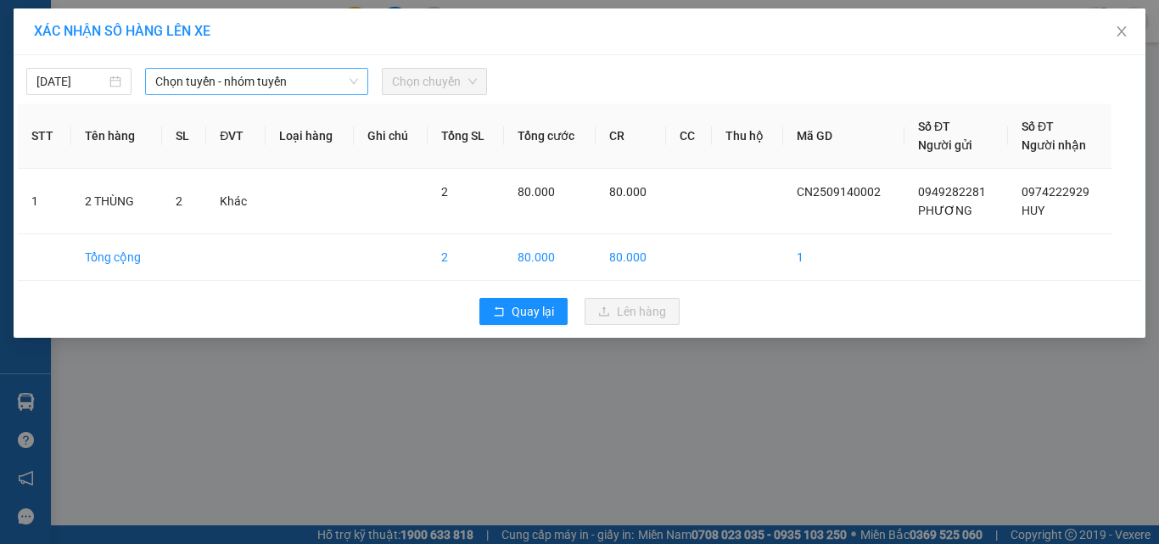
click at [222, 87] on span "Chọn tuyến - nhóm tuyến" at bounding box center [256, 81] width 203 height 25
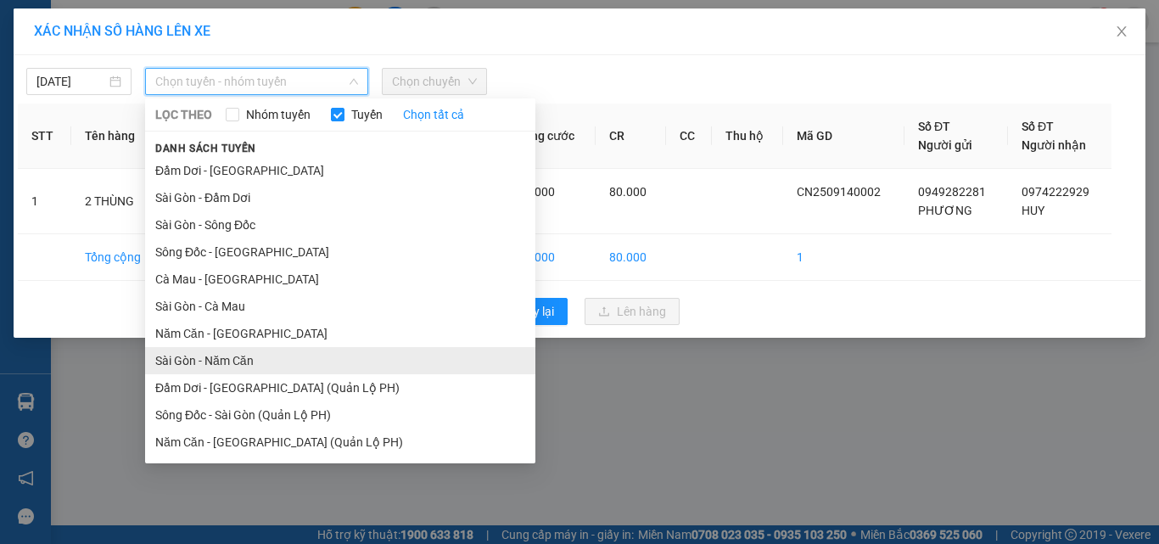
click at [210, 234] on li "Sài Gòn - Năm Căn" at bounding box center [340, 360] width 390 height 27
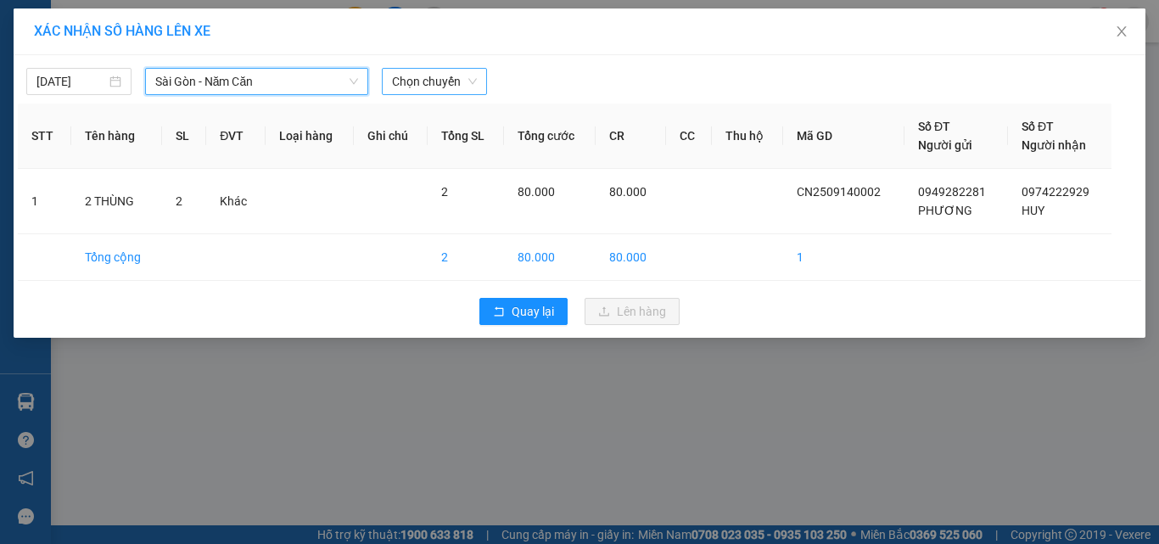
click at [461, 78] on span "Chọn chuyến" at bounding box center [434, 81] width 85 height 25
click at [295, 76] on span "Sài Gòn - Năm Căn" at bounding box center [256, 81] width 203 height 25
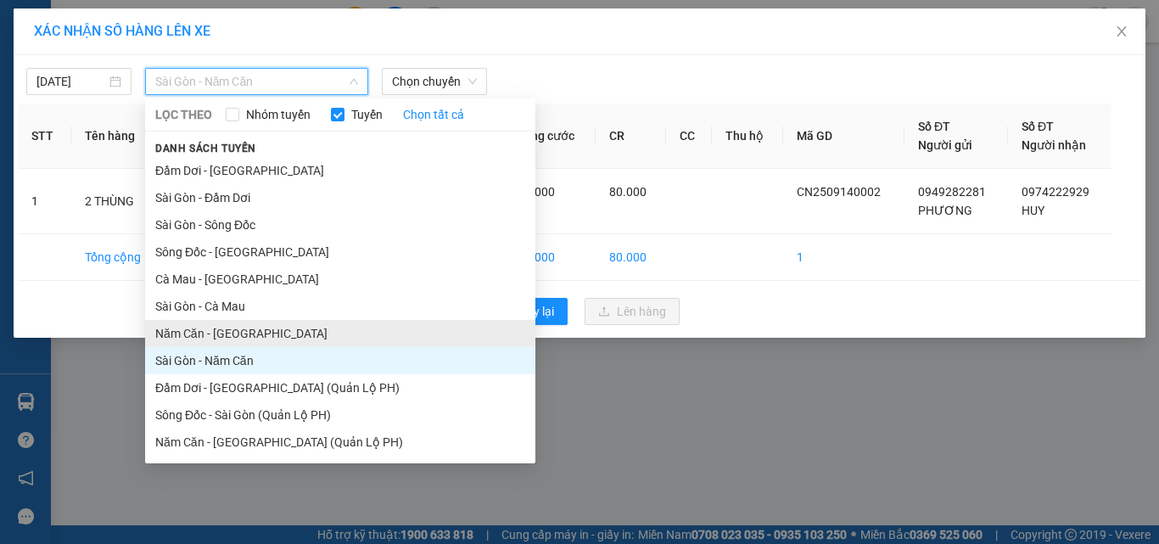
click at [204, 234] on li "Năm Căn - Sài Gòn" at bounding box center [340, 333] width 390 height 27
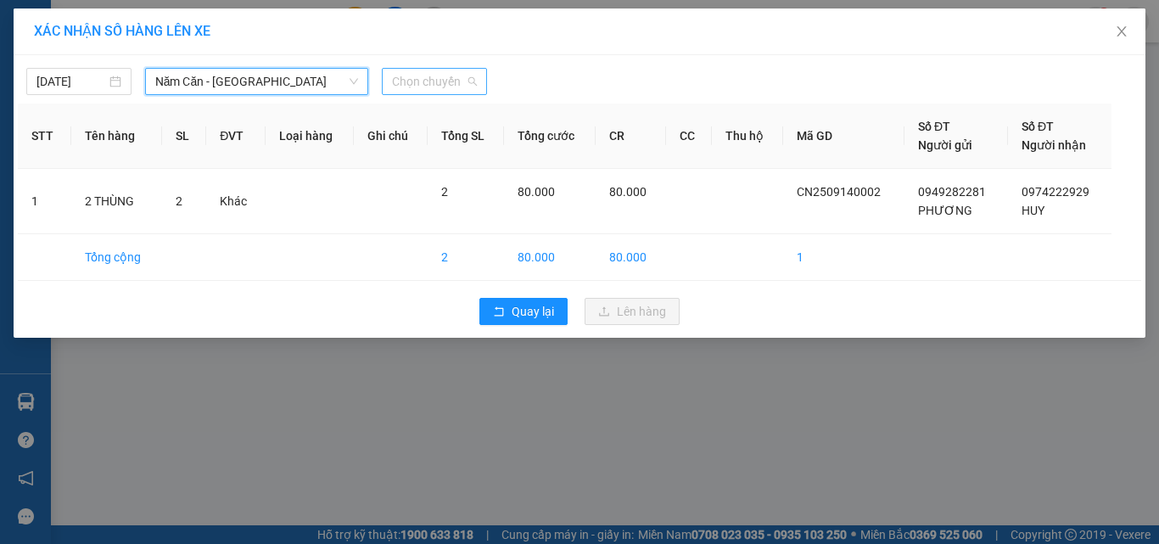
click at [456, 87] on span "Chọn chuyến" at bounding box center [434, 81] width 85 height 25
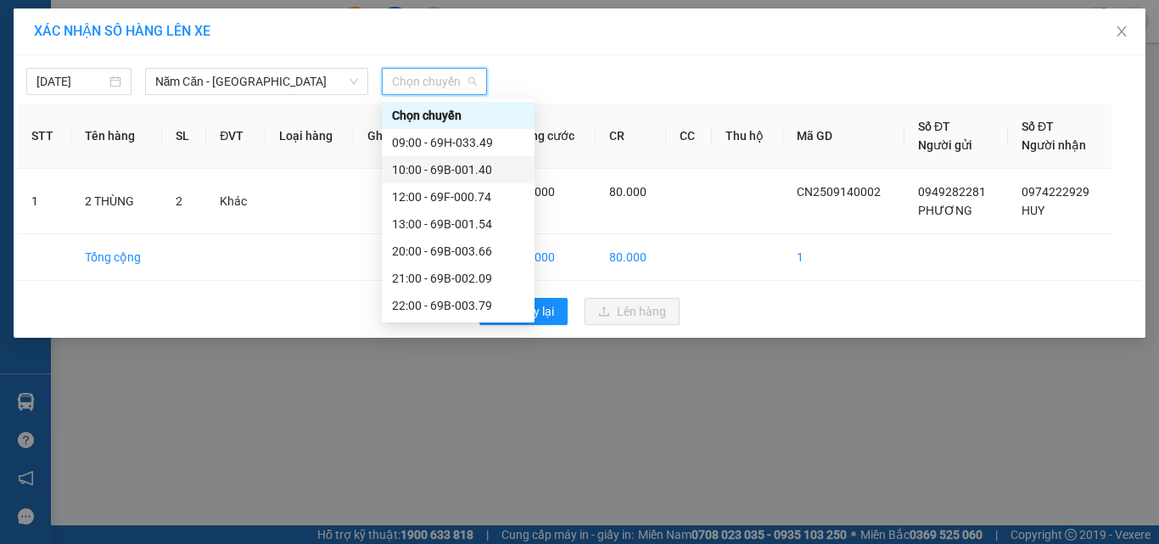
click at [433, 168] on div "10:00 - 69B-001.40" at bounding box center [458, 169] width 132 height 19
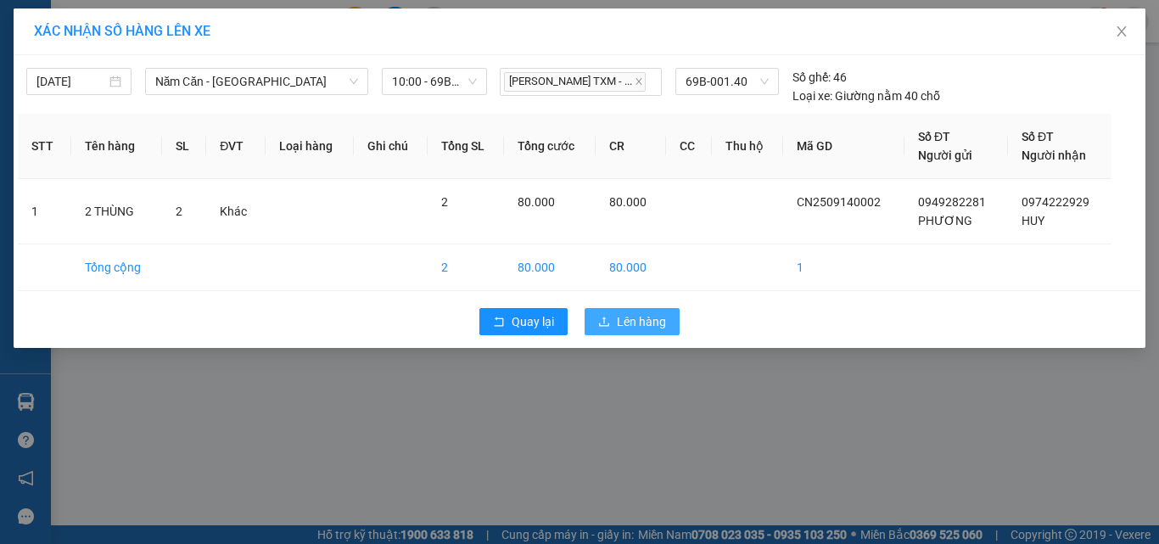
click at [654, 234] on span "Lên hàng" at bounding box center [641, 321] width 49 height 19
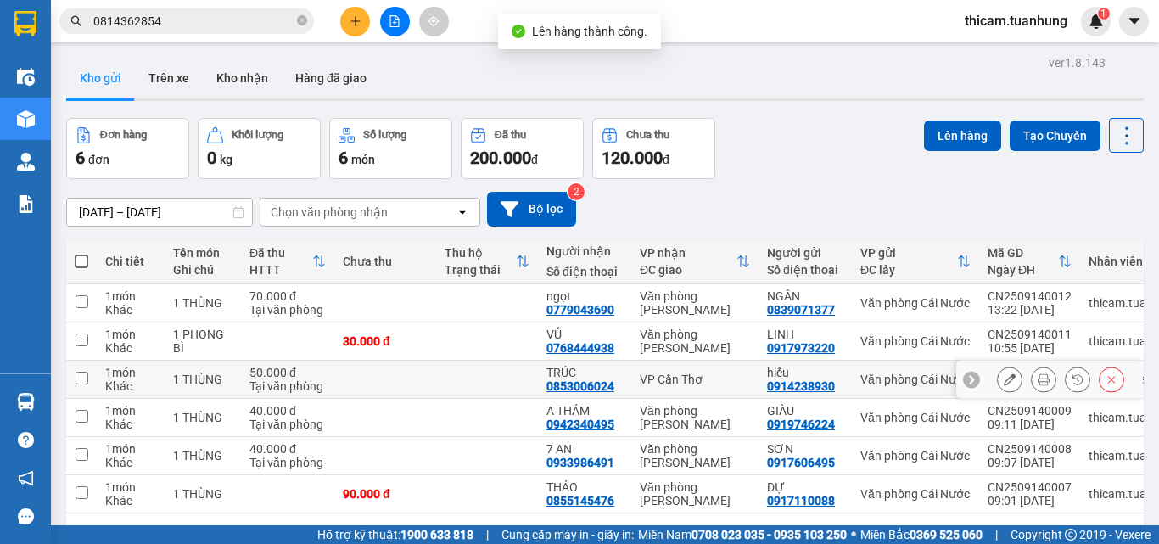
scroll to position [78, 0]
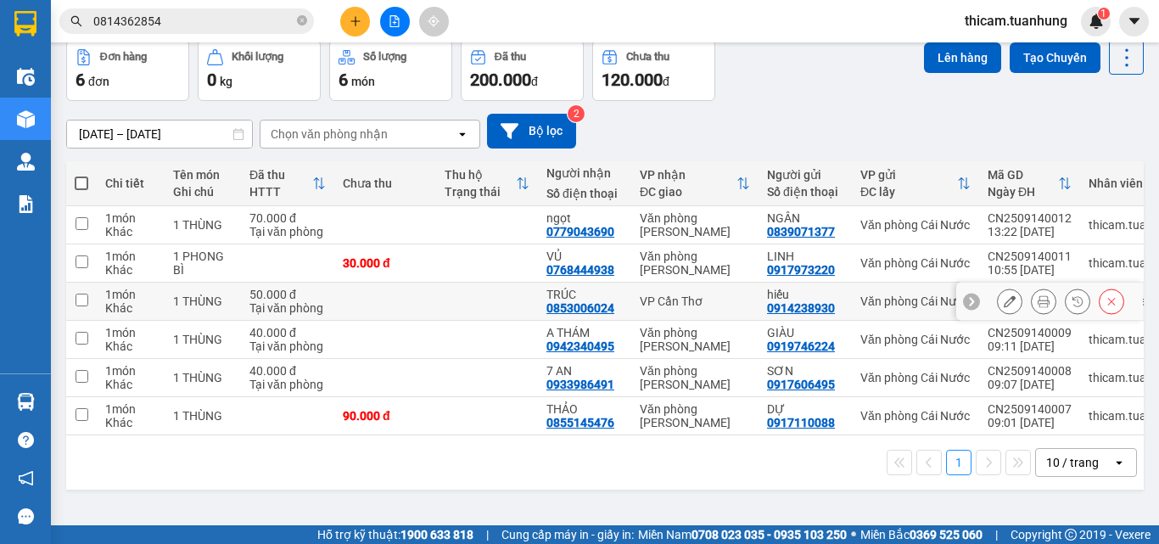
click at [78, 234] on input "checkbox" at bounding box center [81, 299] width 13 height 13
checkbox input "true"
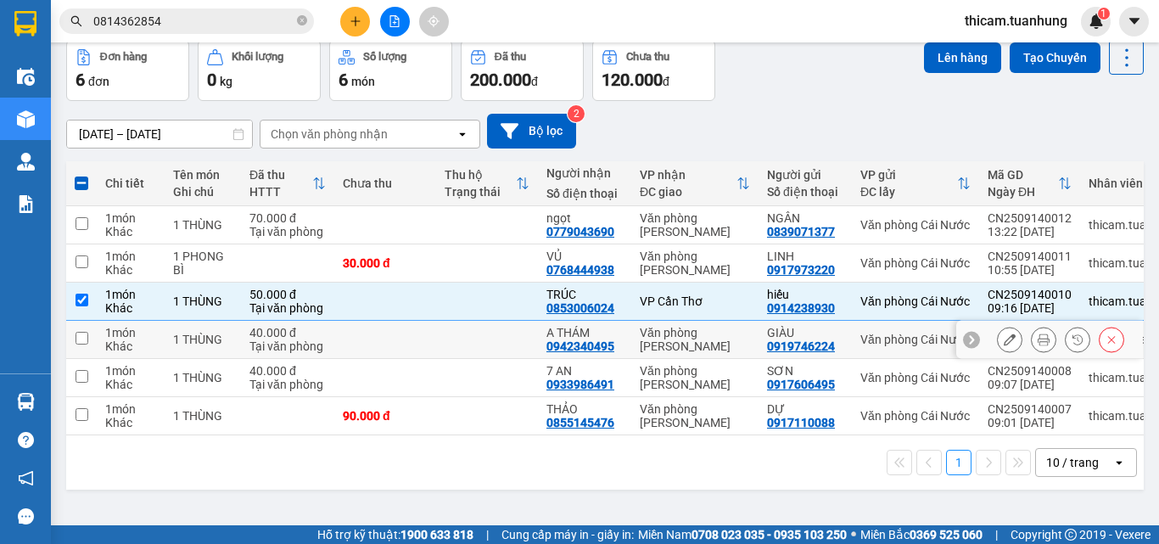
click at [79, 234] on input "checkbox" at bounding box center [81, 338] width 13 height 13
checkbox input "true"
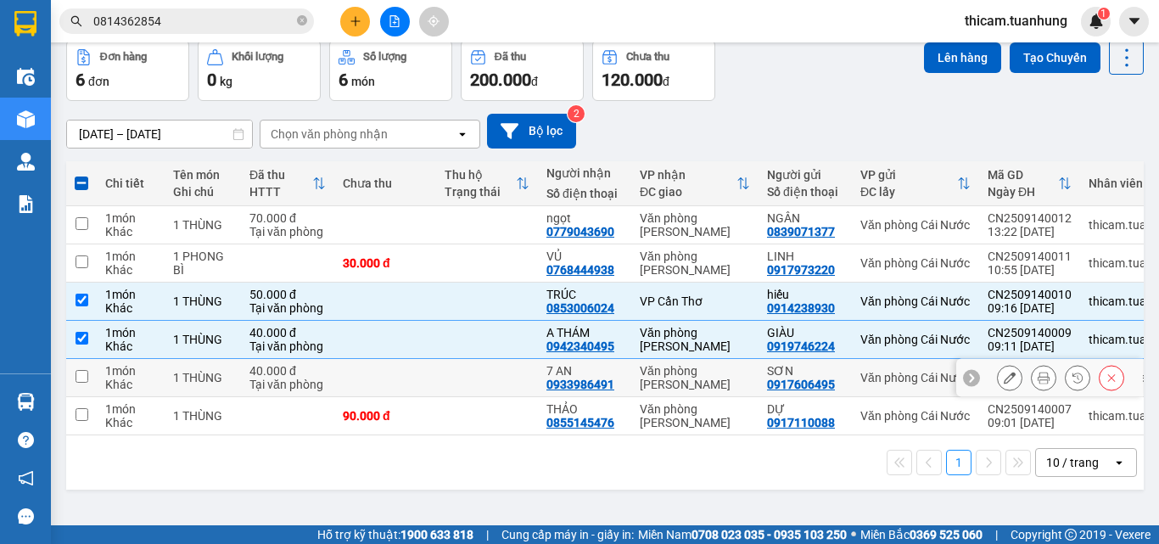
click at [87, 234] on input "checkbox" at bounding box center [81, 376] width 13 height 13
checkbox input "true"
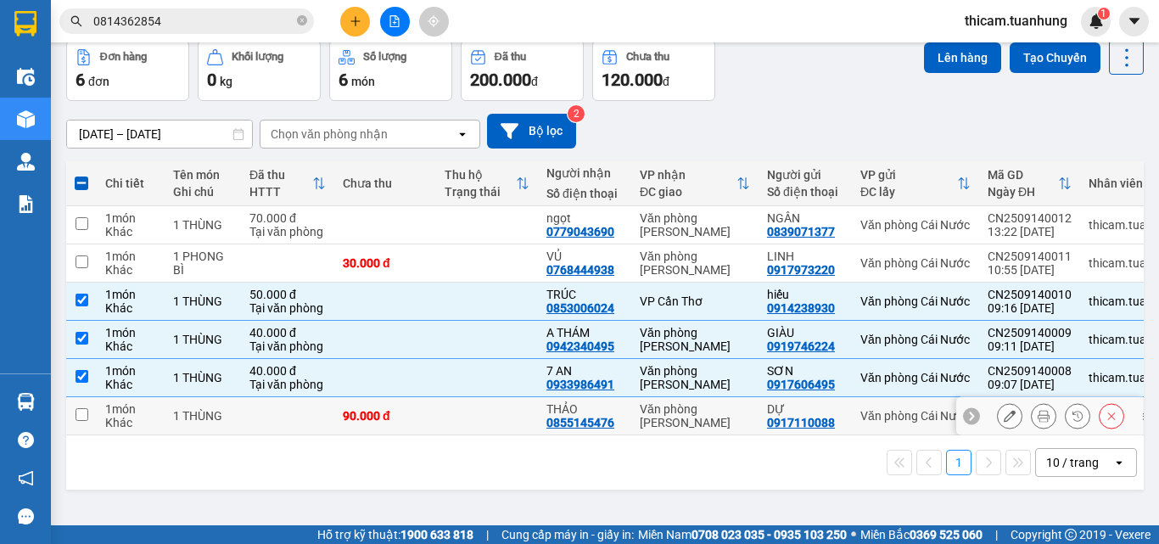
drag, startPoint x: 83, startPoint y: 413, endPoint x: 169, endPoint y: 419, distance: 85.9
click at [83, 234] on input "checkbox" at bounding box center [81, 414] width 13 height 13
checkbox input "true"
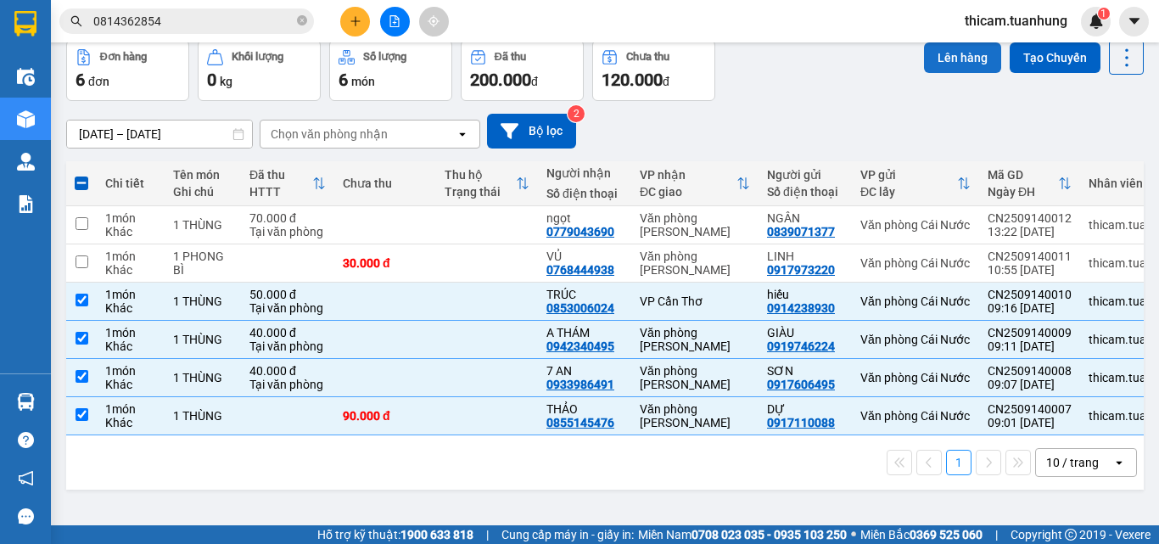
click at [952, 63] on button "Lên hàng" at bounding box center [962, 57] width 77 height 31
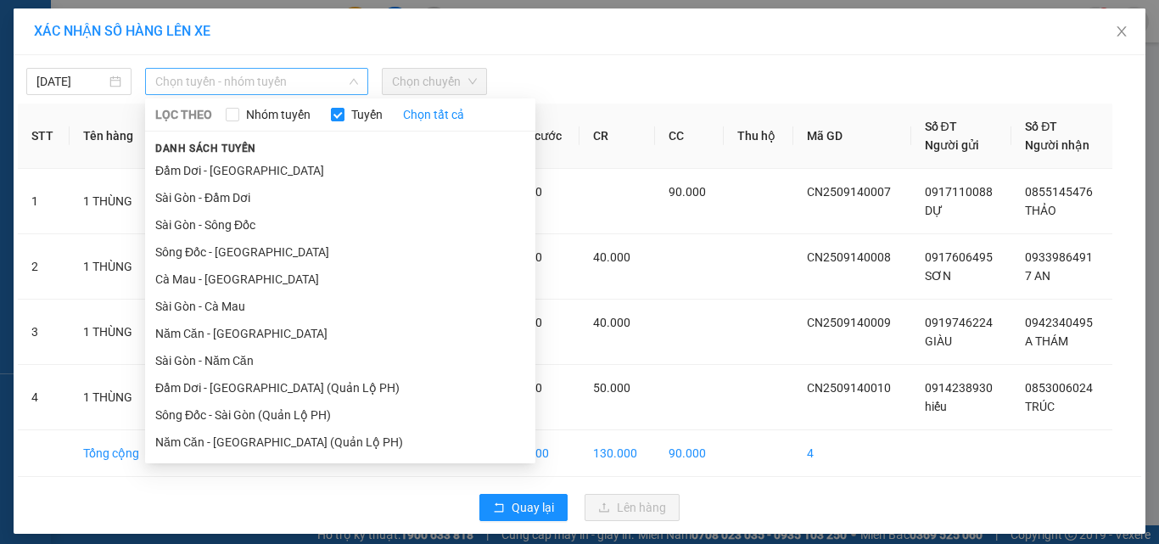
click at [226, 92] on span "Chọn tuyến - nhóm tuyến" at bounding box center [256, 81] width 203 height 25
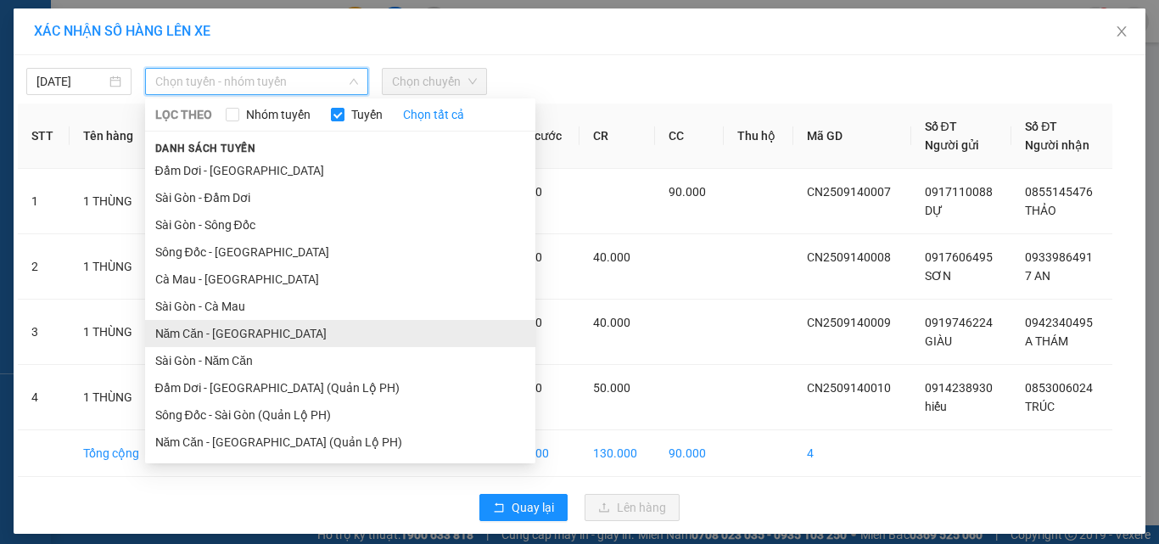
click at [215, 234] on li "Năm Căn - Sài Gòn" at bounding box center [340, 333] width 390 height 27
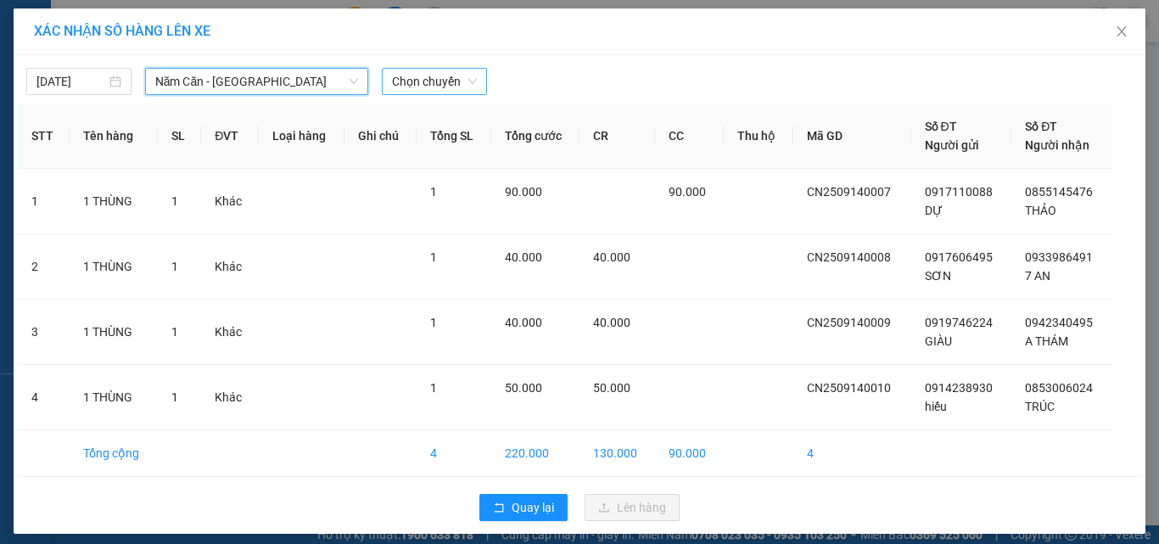
click at [442, 91] on span "Chọn chuyến" at bounding box center [434, 81] width 85 height 25
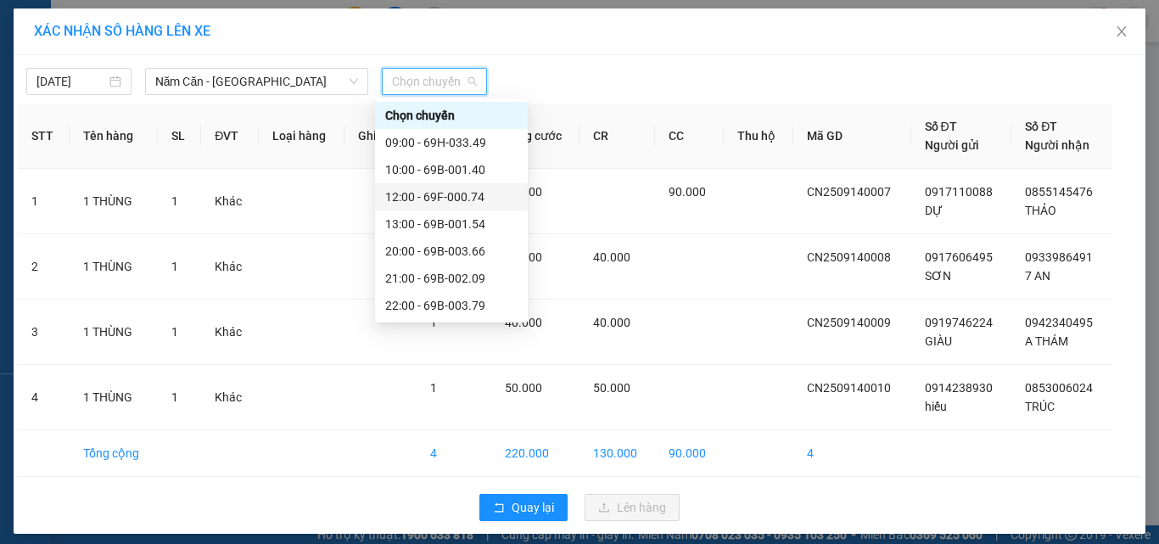
click at [397, 196] on div "12:00 - 69F-000.74" at bounding box center [451, 196] width 132 height 19
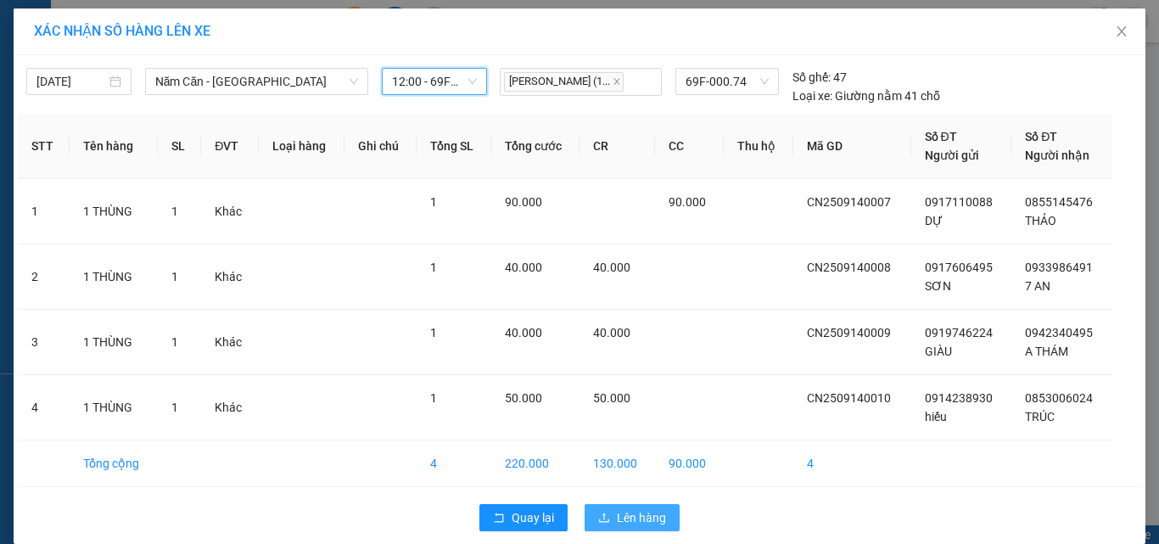
click at [635, 234] on span "Lên hàng" at bounding box center [641, 517] width 49 height 19
